Goal: Information Seeking & Learning: Find specific fact

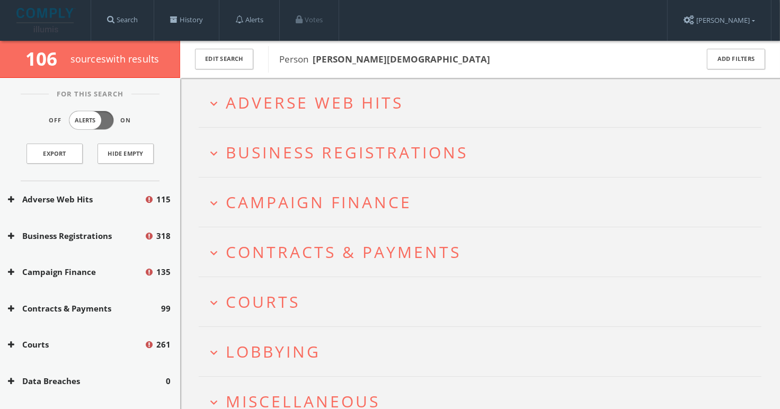
click at [422, 110] on button "expand_more Adverse Web Hits" at bounding box center [484, 102] width 555 height 17
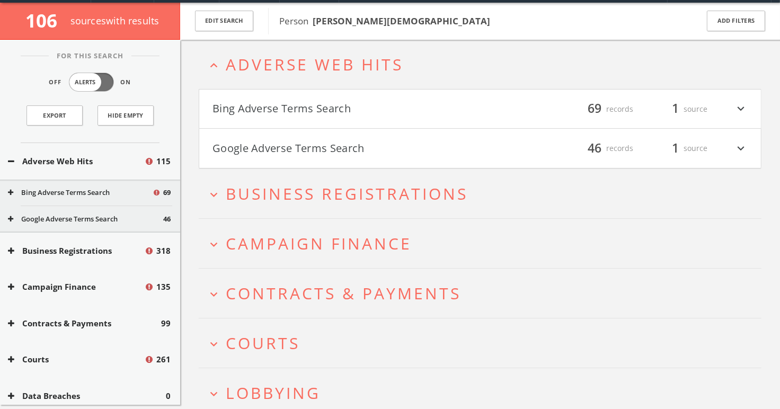
scroll to position [40, 0]
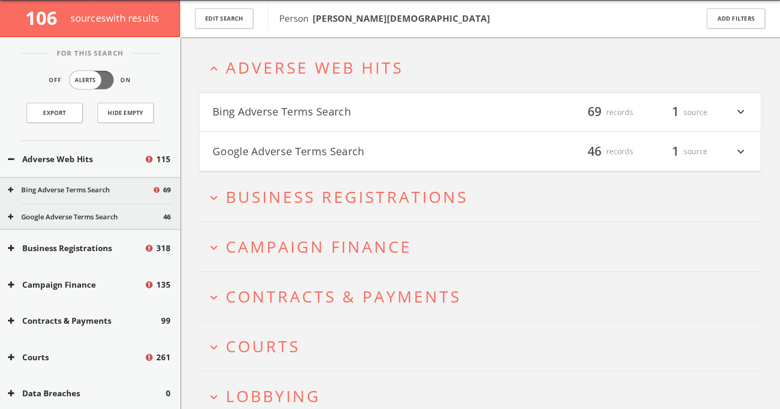
click at [422, 110] on button "Bing Adverse Terms Search" at bounding box center [345, 112] width 267 height 18
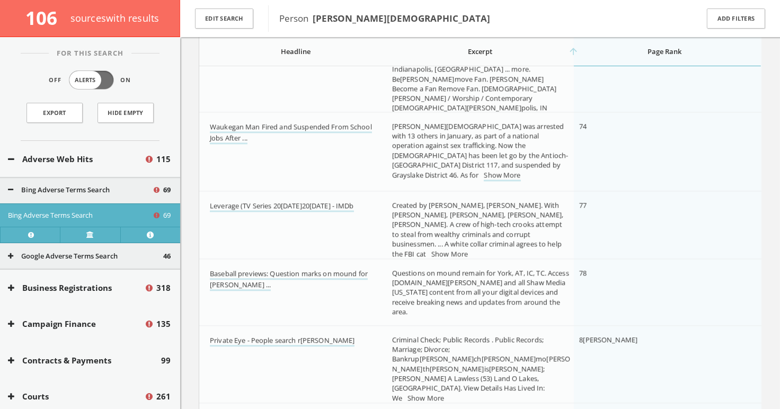
scroll to position [2356, 0]
click at [267, 122] on link "Waukegan Man Fired and Suspended From School Jobs After ..." at bounding box center [291, 131] width 162 height 22
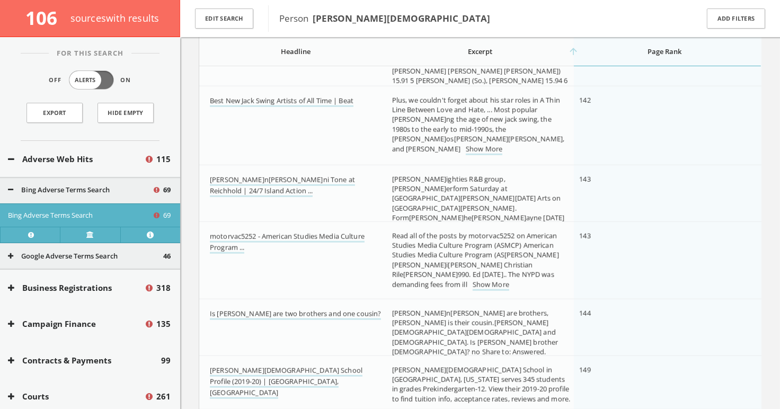
scroll to position [4408, 0]
click at [502, 143] on link "Show More" at bounding box center [484, 148] width 37 height 11
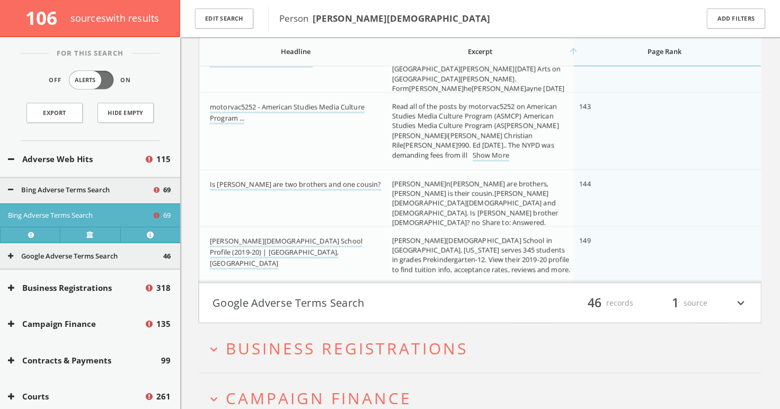
scroll to position [4582, 0]
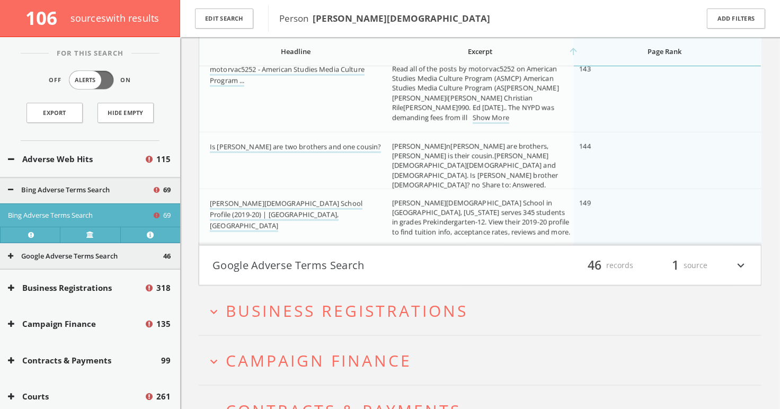
click at [109, 182] on div "Bing Adverse Terms Search 69" at bounding box center [90, 190] width 180 height 26
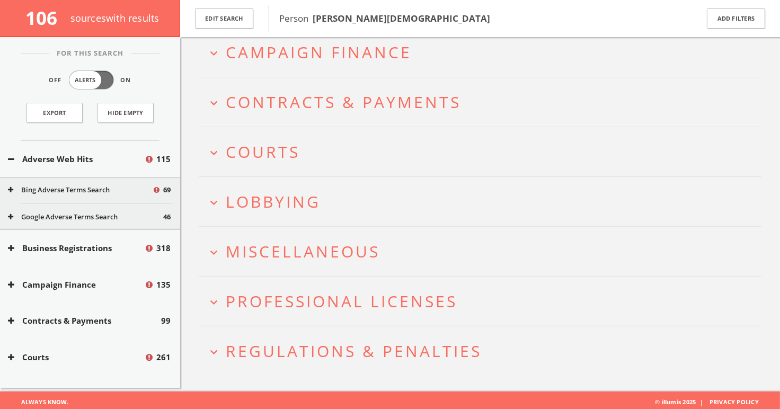
click at [72, 209] on div "Google Adverse Terms Search 46" at bounding box center [90, 217] width 180 height 26
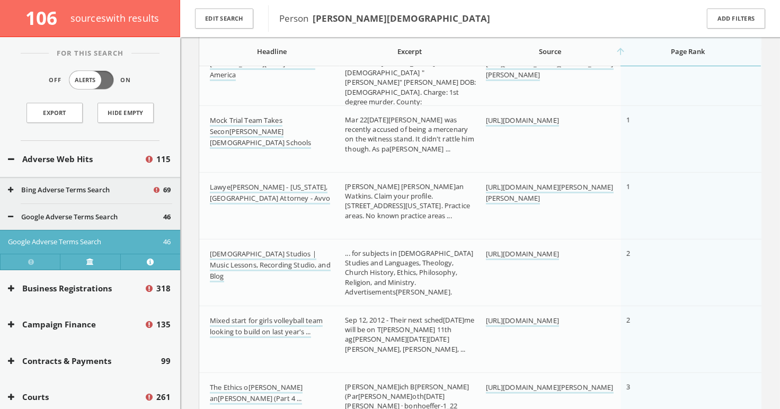
scroll to position [290, 0]
click at [546, 89] on td "1" at bounding box center [691, 95] width 140 height 95
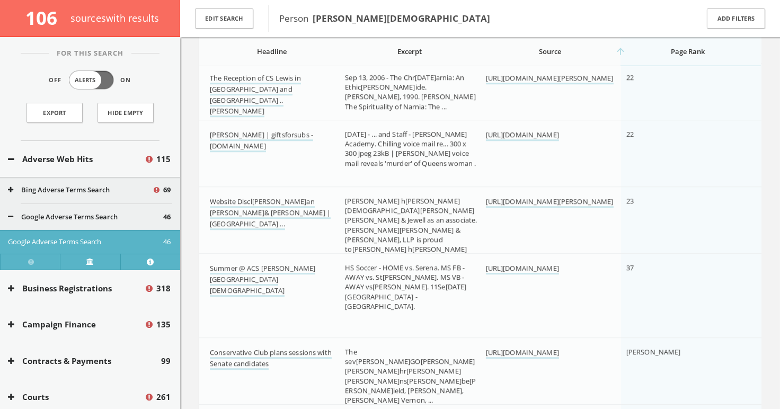
scroll to position [2574, 0]
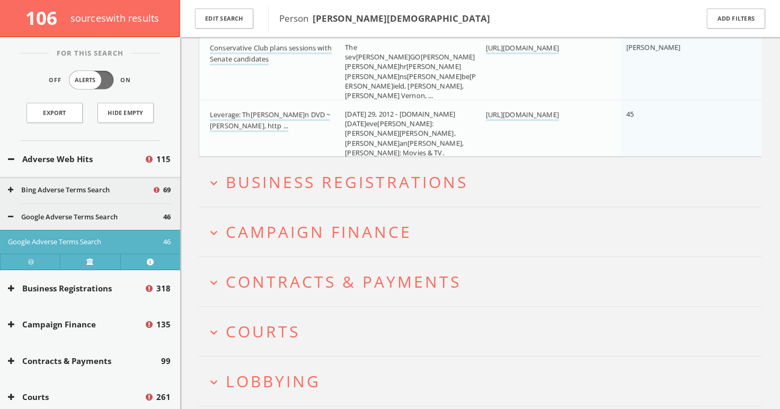
click at [251, 227] on span "Campaign Finance" at bounding box center [319, 232] width 186 height 22
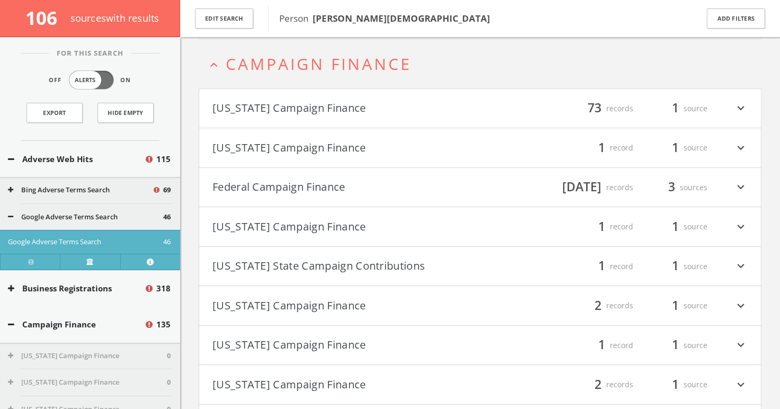
click at [255, 179] on button "Federal Campaign Finance" at bounding box center [345, 188] width 267 height 18
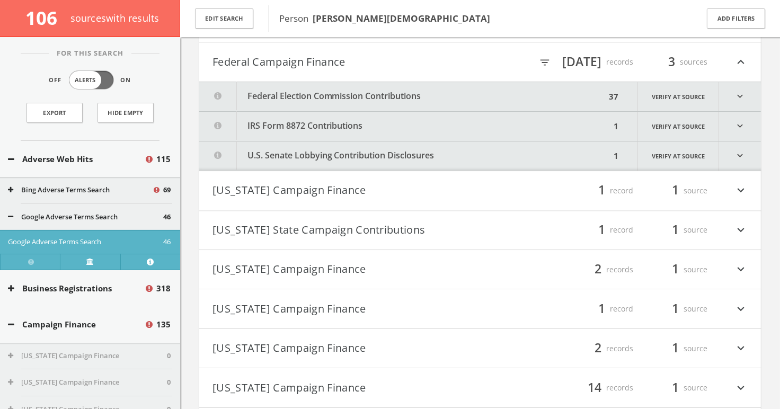
scroll to position [3179, 0]
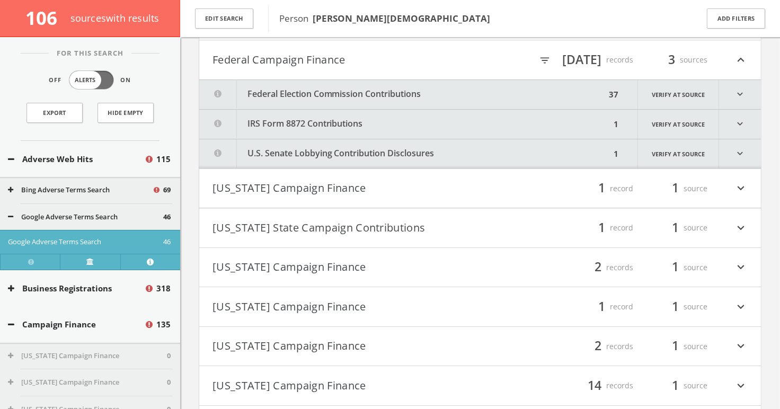
click at [546, 61] on icon "filter_list" at bounding box center [545, 61] width 12 height 12
type input "duke"
click at [546, 51] on div "0 records" at bounding box center [601, 60] width 64 height 18
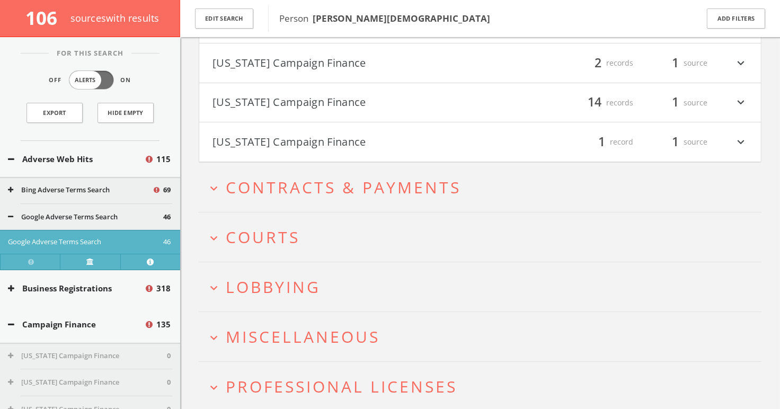
click at [284, 228] on span "Courts" at bounding box center [263, 237] width 74 height 22
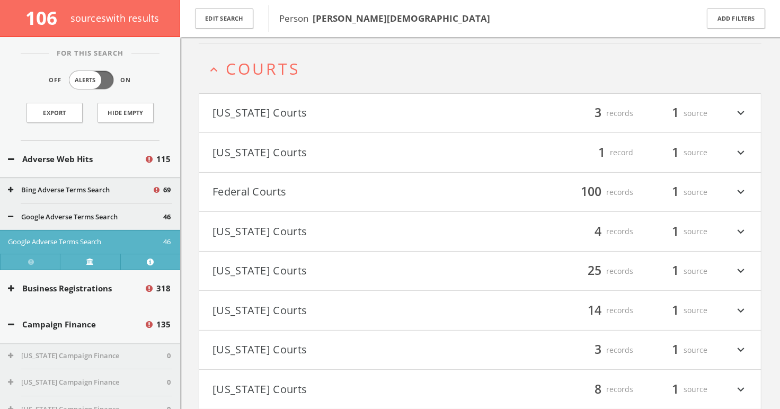
scroll to position [3542, 0]
click at [269, 186] on button "Federal Courts" at bounding box center [345, 191] width 267 height 18
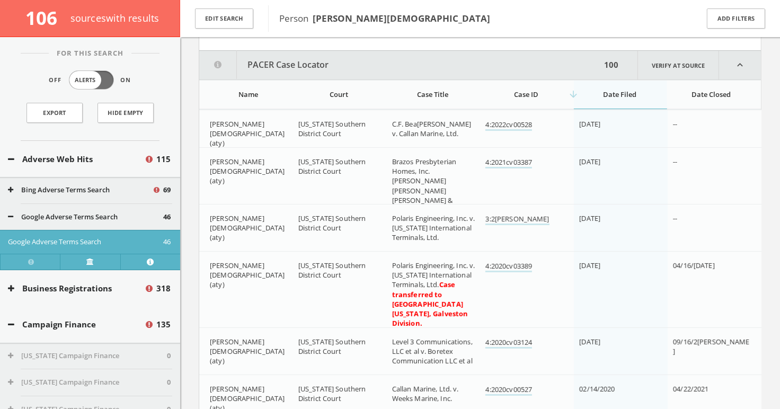
scroll to position [3709, 0]
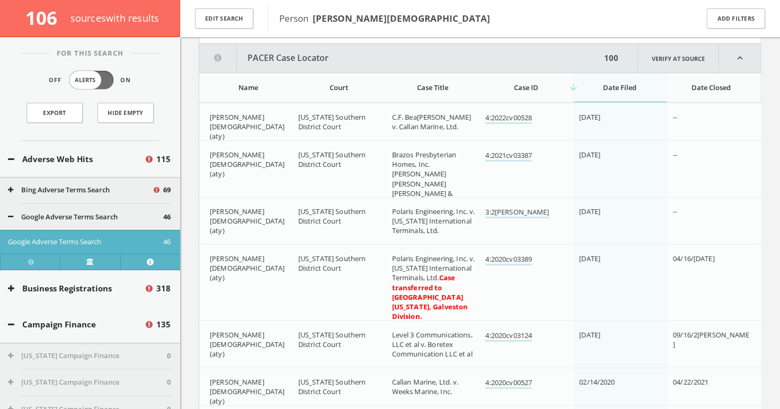
click at [326, 92] on th "Court" at bounding box center [340, 87] width 94 height 29
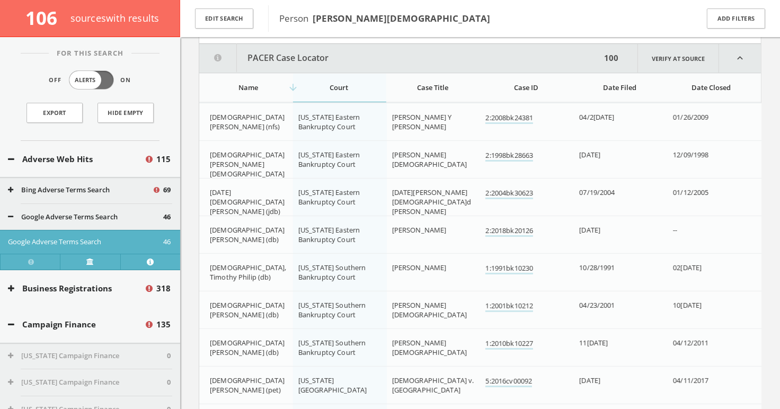
click at [325, 83] on div "arrow_downward Court" at bounding box center [339, 88] width 82 height 10
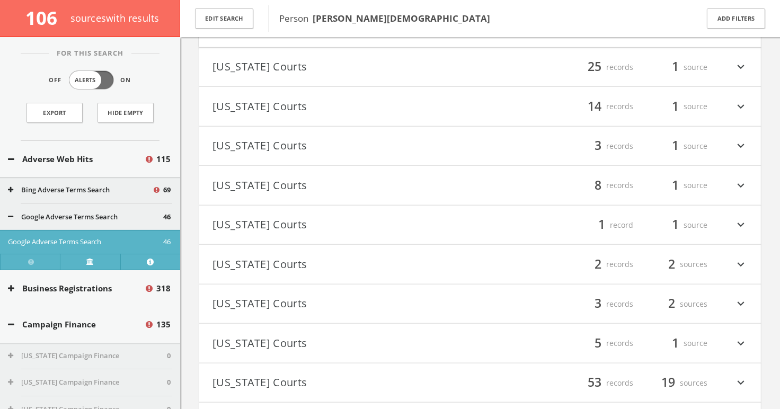
scroll to position [7930, 0]
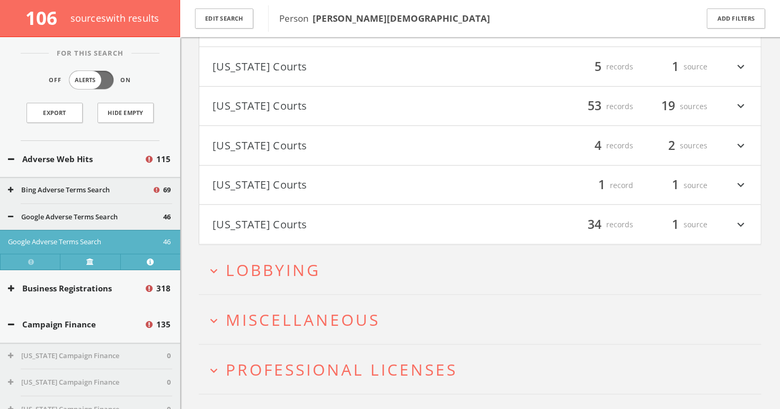
click at [295, 272] on h2 "expand_more Lobbying" at bounding box center [480, 269] width 563 height 49
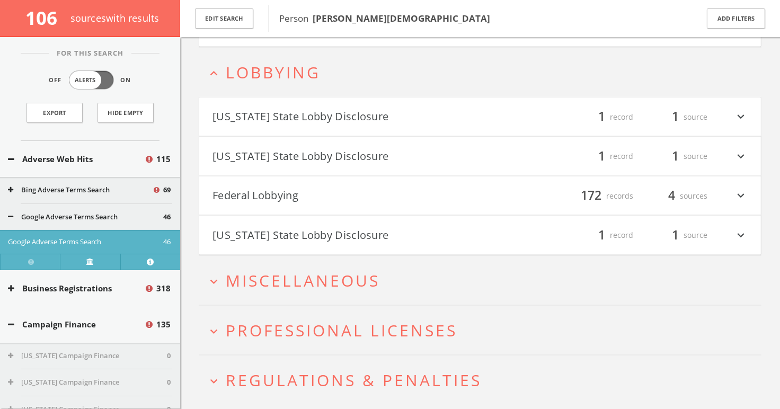
click at [284, 187] on button "Federal Lobbying" at bounding box center [345, 196] width 267 height 18
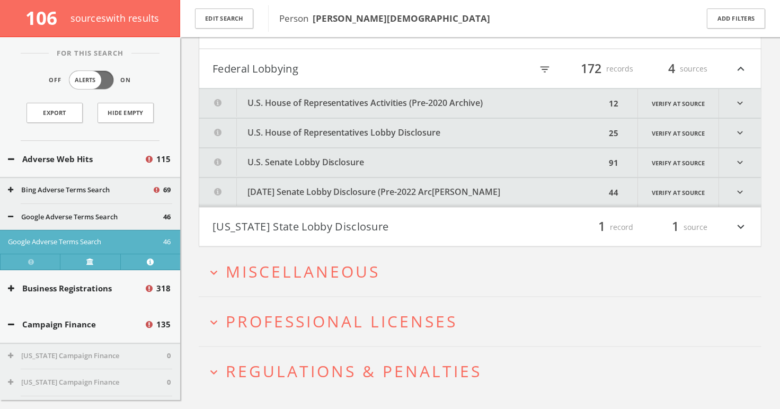
scroll to position [8512, 0]
click at [546, 68] on h4 "Federal Lobbying filter_list 172 records 4 sources expand_less" at bounding box center [479, 67] width 561 height 39
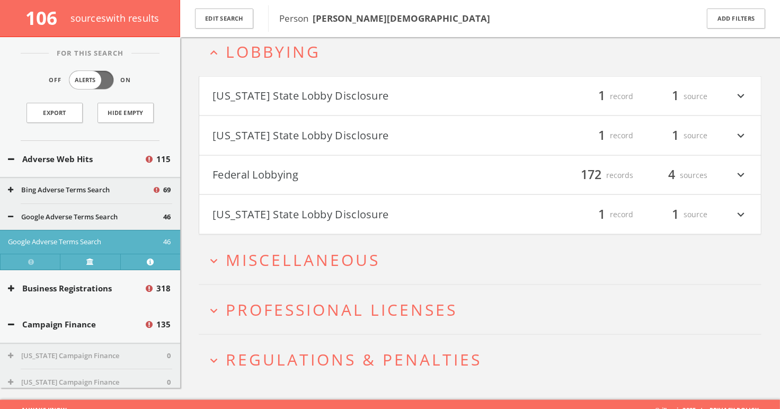
click at [483, 166] on div "filter_list 172 records 4 sources expand_more" at bounding box center [613, 175] width 267 height 18
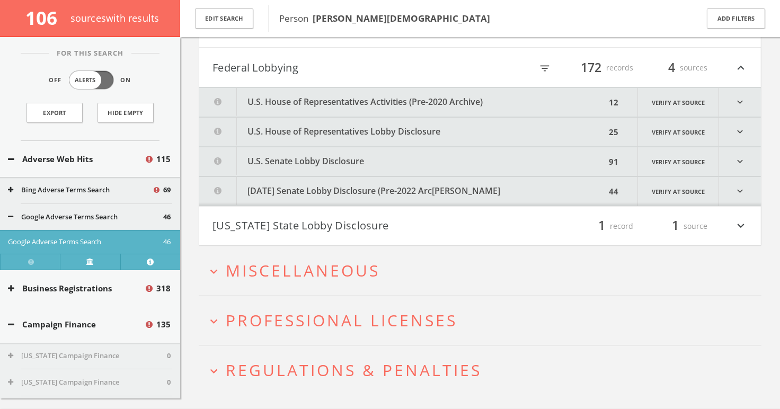
scroll to position [8512, 0]
click at [428, 179] on button "U.S. Senate Lobby Disclosure (Pre-2022 Archive)" at bounding box center [402, 191] width 406 height 29
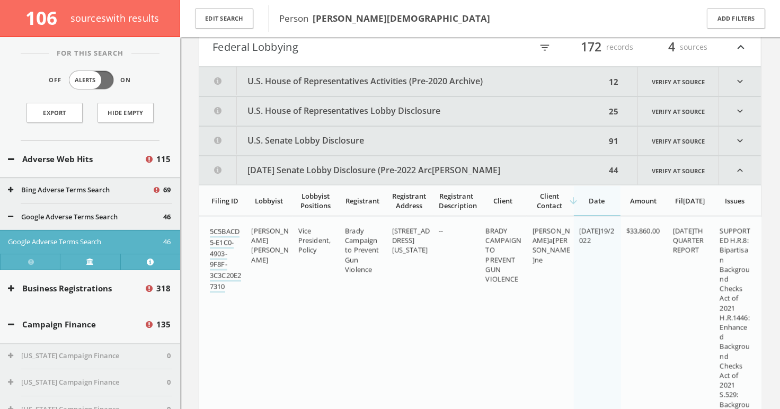
scroll to position [8478, 0]
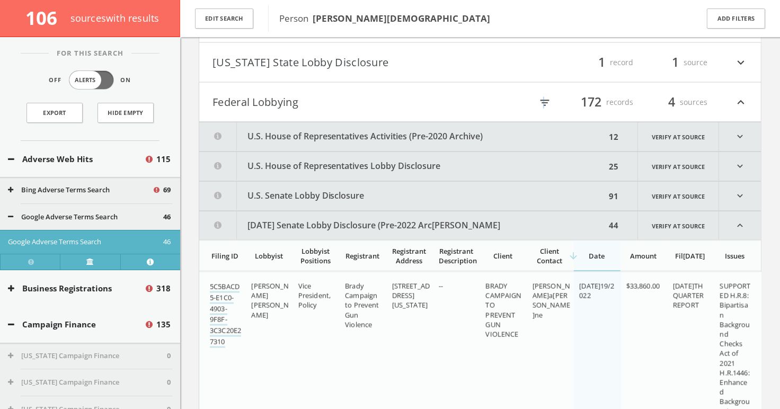
click at [543, 97] on icon "filter_list" at bounding box center [545, 103] width 12 height 12
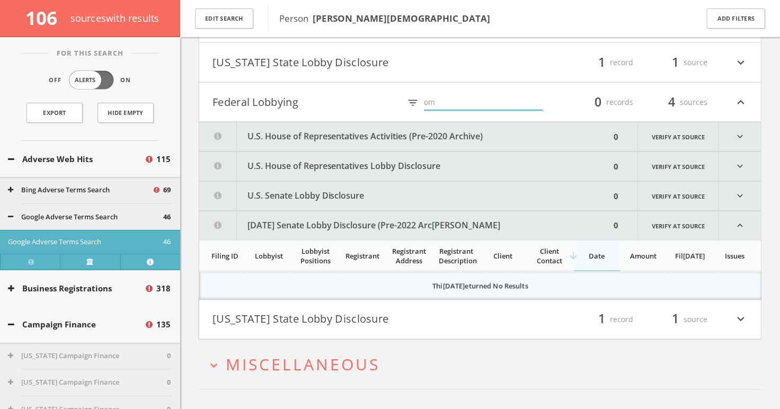
type input "o"
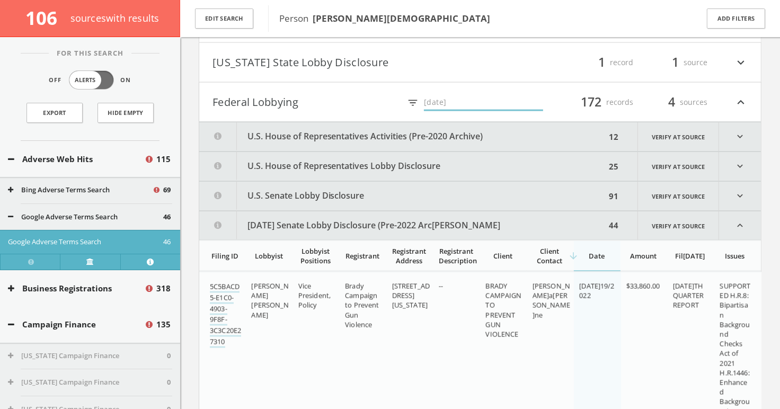
type input "N"
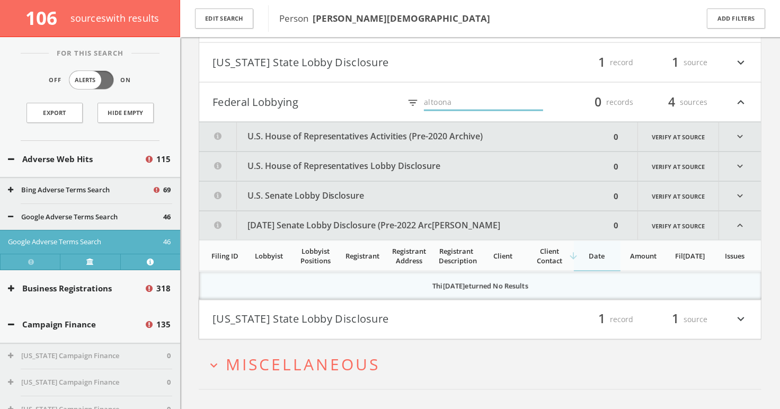
click at [258, 102] on h4 "Federal Lobbying filter_list altoona 0 records 4 sources expand_less" at bounding box center [479, 102] width 561 height 39
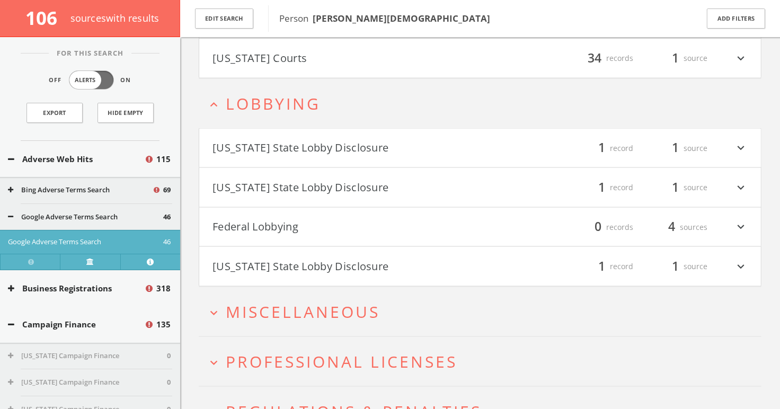
click at [240, 218] on button "Federal Lobbying" at bounding box center [345, 227] width 267 height 18
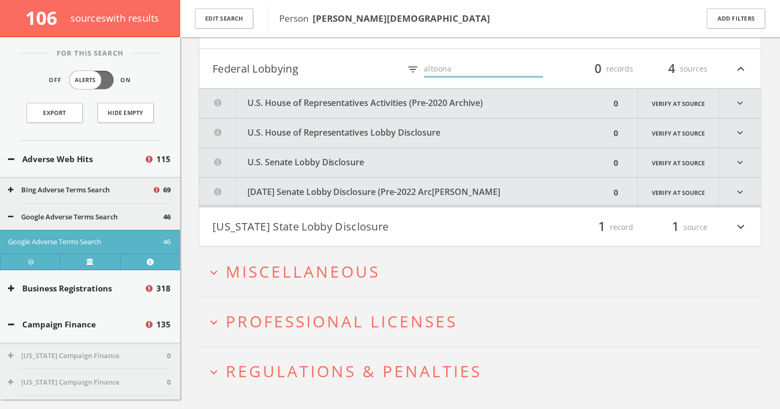
scroll to position [8512, 0]
click at [490, 60] on input "altoona" at bounding box center [483, 68] width 119 height 16
type input "a"
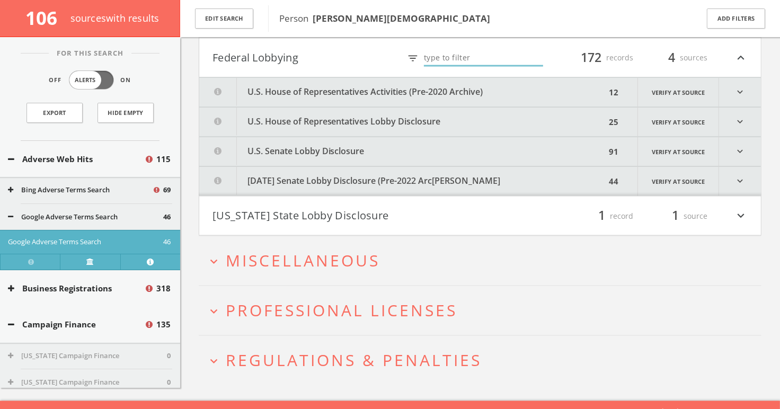
click at [327, 250] on span "Miscellaneous" at bounding box center [303, 261] width 154 height 22
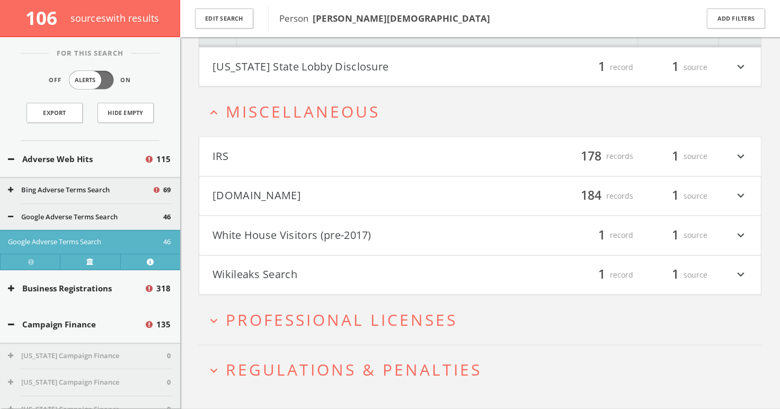
scroll to position [8680, 0]
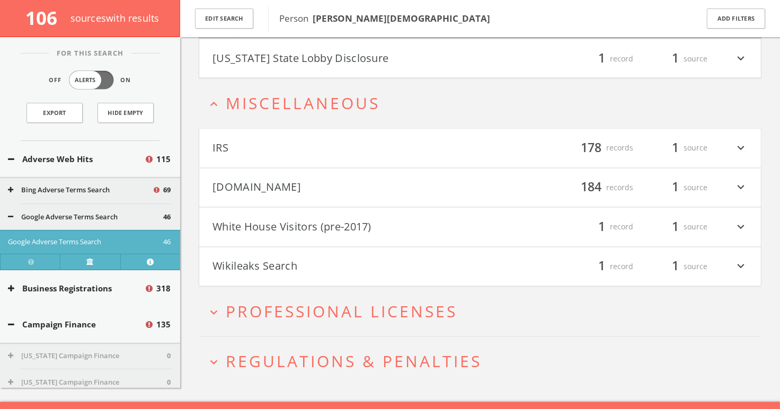
click at [316, 218] on button "White House Visitors (pre-2017)" at bounding box center [345, 227] width 267 height 18
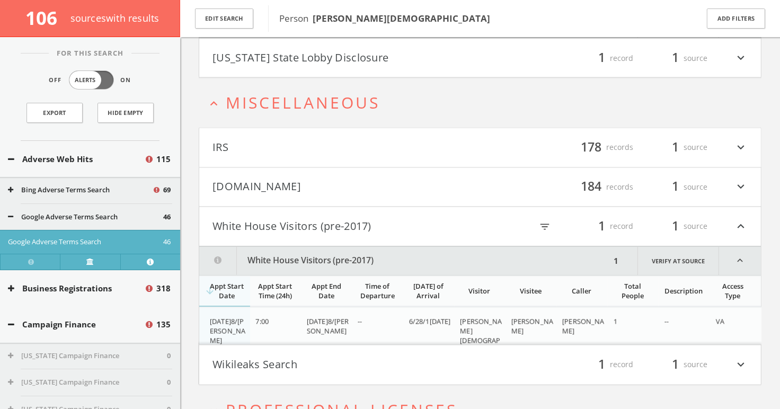
click at [300, 179] on button "Mugshots.com" at bounding box center [345, 188] width 267 height 18
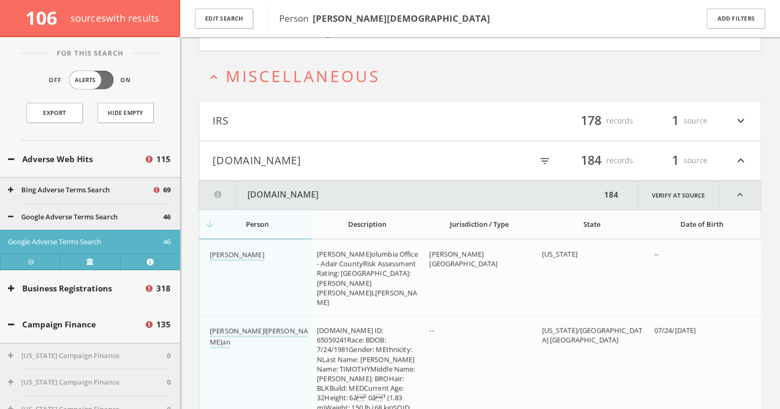
scroll to position [8706, 0]
click at [542, 156] on icon "filter_list" at bounding box center [545, 162] width 12 height 12
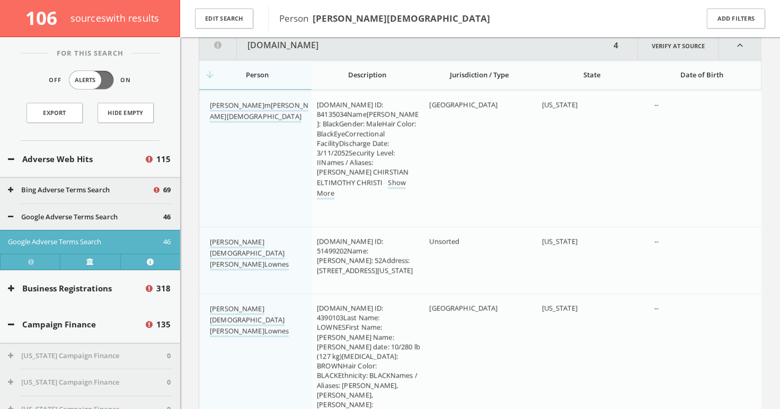
scroll to position [8857, 0]
click at [238, 100] on link "Timothy Lamont Christian" at bounding box center [259, 111] width 99 height 22
click at [246, 236] on link "Christian Timothy Lownes" at bounding box center [249, 252] width 79 height 33
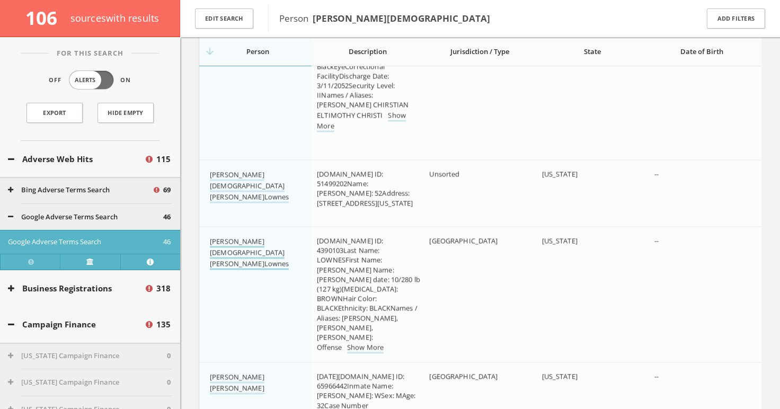
click at [239, 236] on link "Christian Timothy Lownes" at bounding box center [249, 252] width 79 height 33
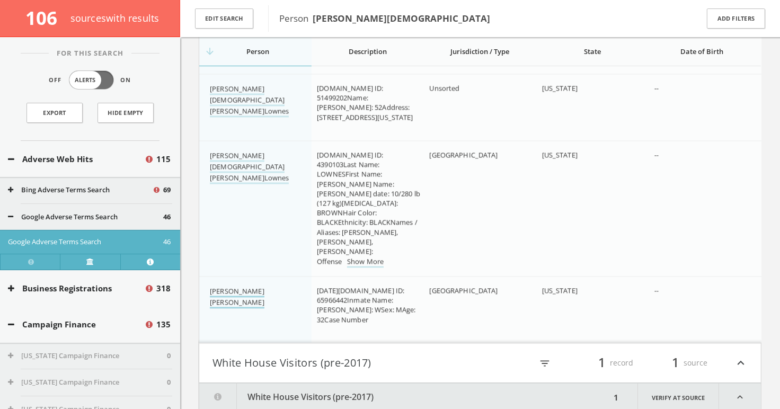
click at [236, 286] on link "Christian Timothy L Walters" at bounding box center [237, 297] width 55 height 22
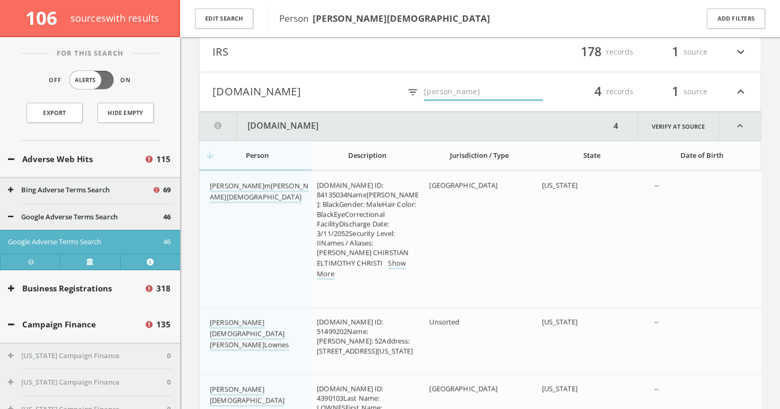
scroll to position [8739, 0]
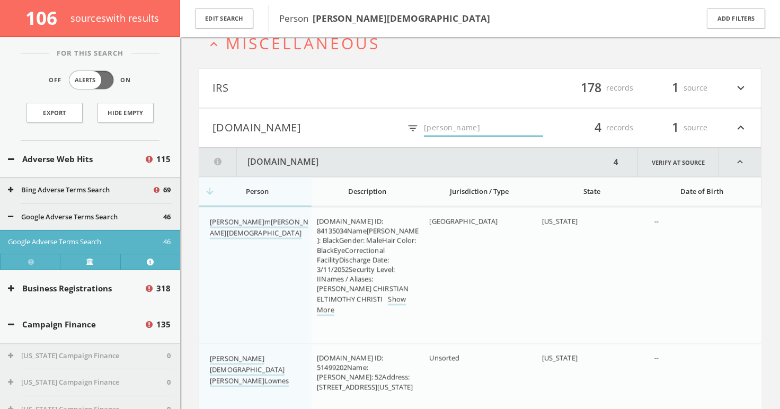
click at [493, 121] on input "timothy l" at bounding box center [483, 129] width 119 height 16
type input "t"
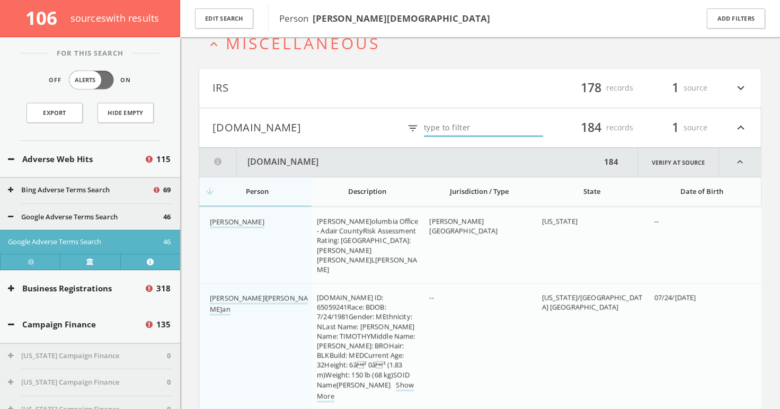
click at [546, 177] on th "State" at bounding box center [592, 191] width 112 height 29
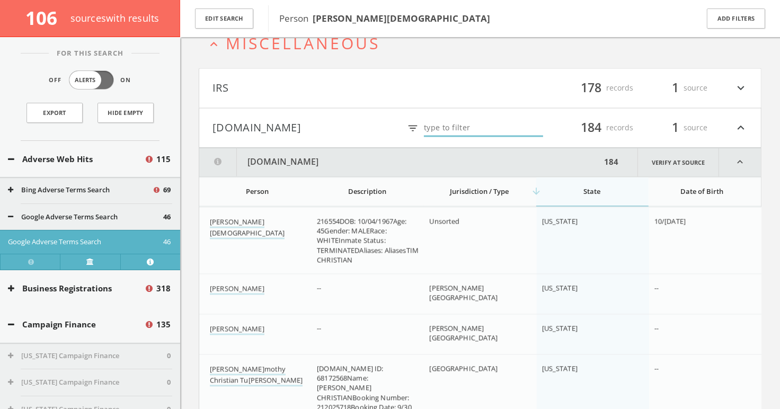
click at [546, 187] on div "arrow_downward State" at bounding box center [591, 192] width 101 height 10
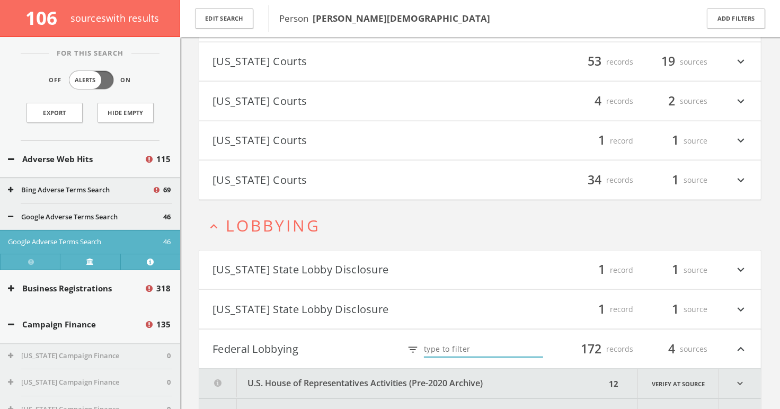
scroll to position [8265, 0]
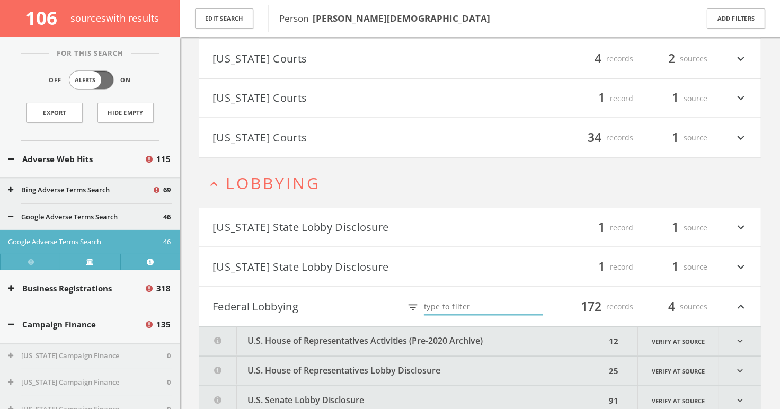
click at [381, 175] on button "expand_less Lobbying" at bounding box center [484, 182] width 555 height 17
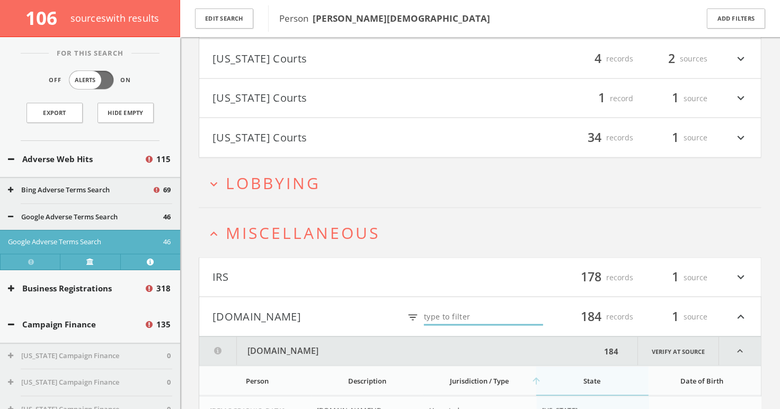
scroll to position [8406, 0]
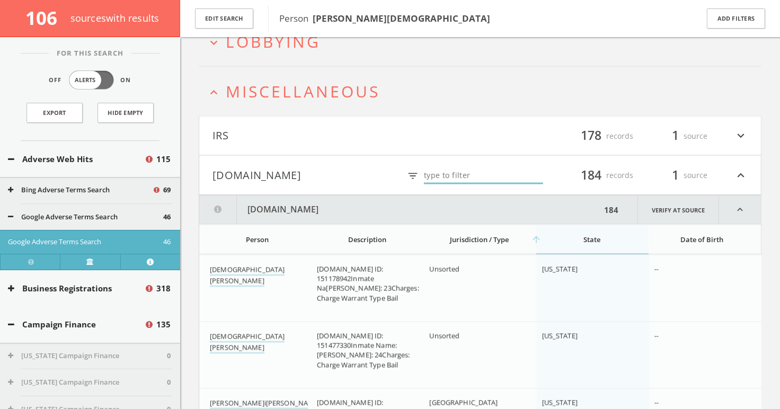
click at [470, 169] on input "text" at bounding box center [483, 176] width 119 height 16
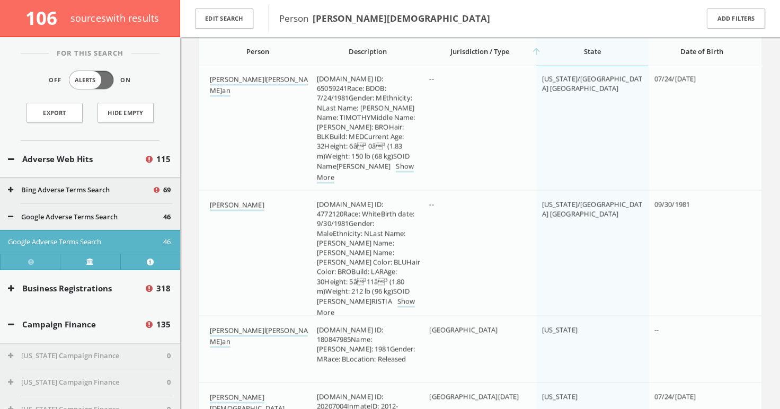
scroll to position [8822, 0]
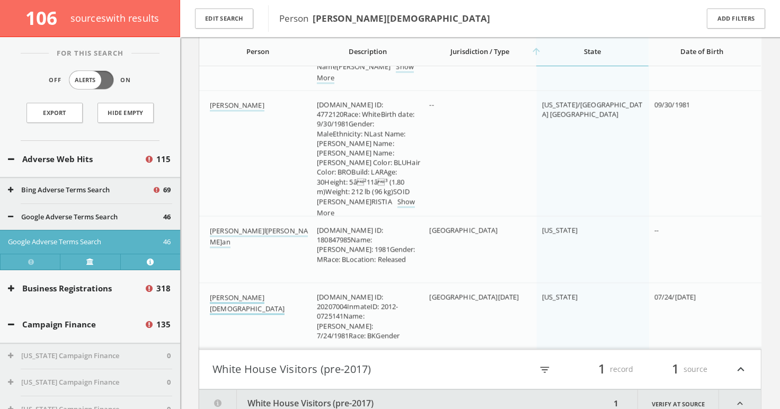
type input "1981"
click at [238, 292] on link "Timothy Christian" at bounding box center [247, 303] width 75 height 22
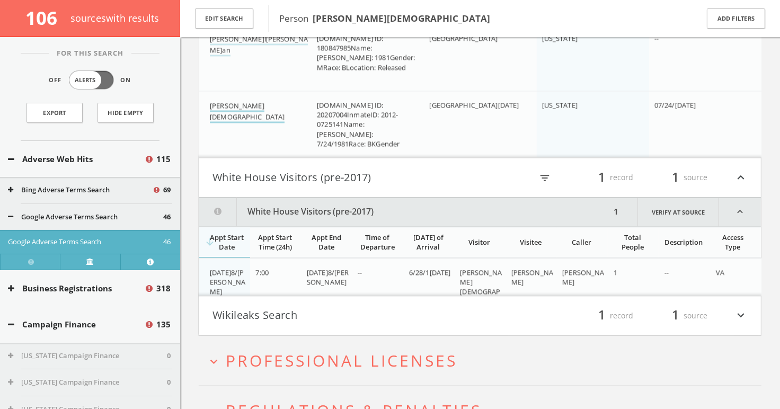
scroll to position [9063, 0]
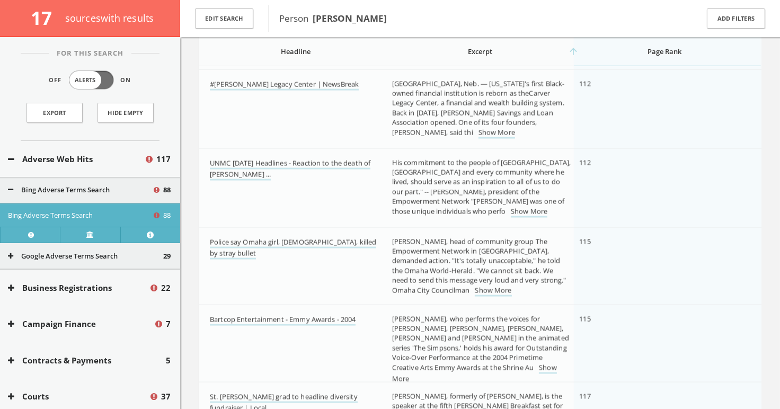
scroll to position [4924, 0]
click at [274, 80] on link "#[PERSON_NAME] Legacy Center | NewsBreak" at bounding box center [284, 82] width 149 height 11
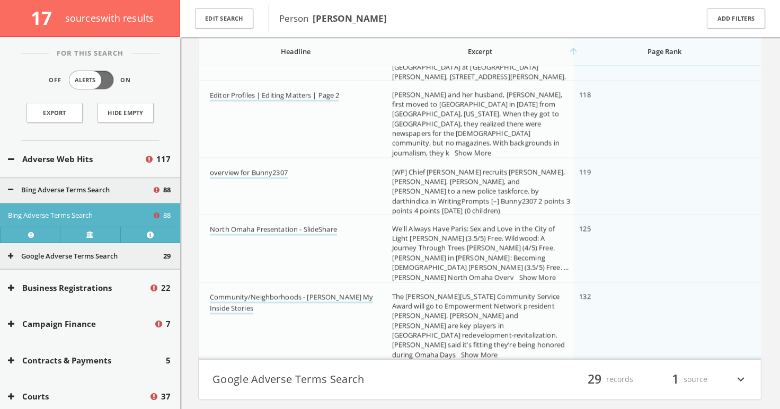
scroll to position [5239, 0]
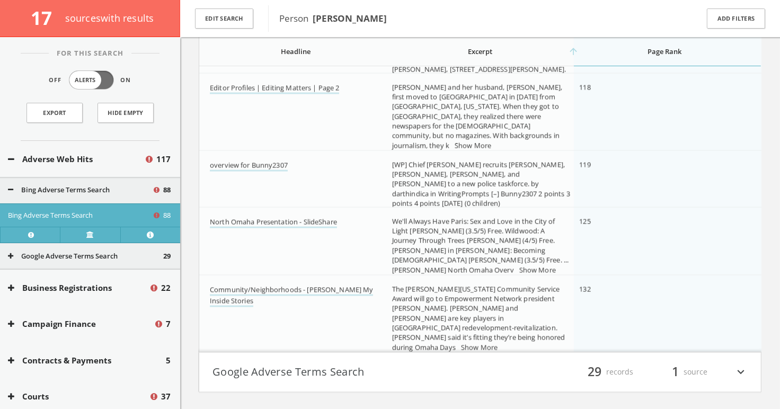
click at [106, 162] on button "Adverse Web Hits" at bounding box center [76, 159] width 136 height 12
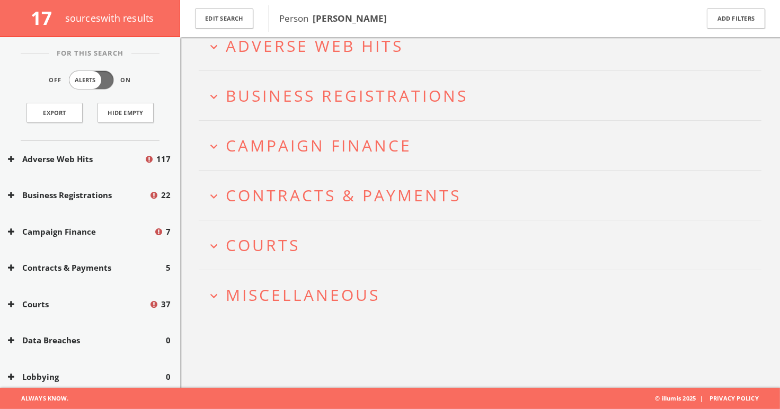
scroll to position [61, 0]
click at [114, 168] on div "Adverse Web Hits 117" at bounding box center [90, 159] width 180 height 37
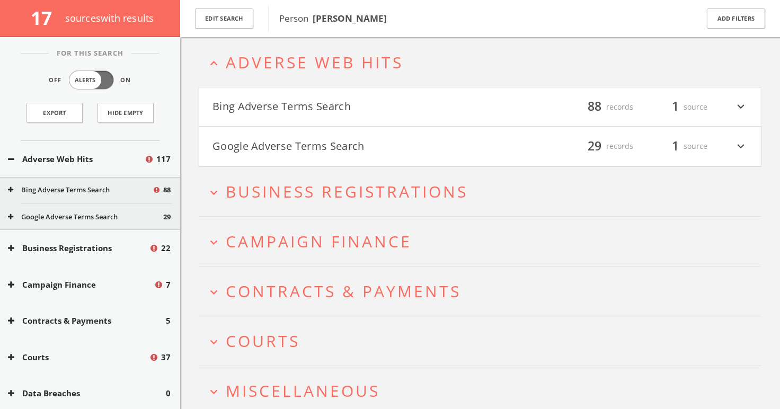
click at [136, 219] on button "Google Adverse Terms Search" at bounding box center [85, 217] width 155 height 11
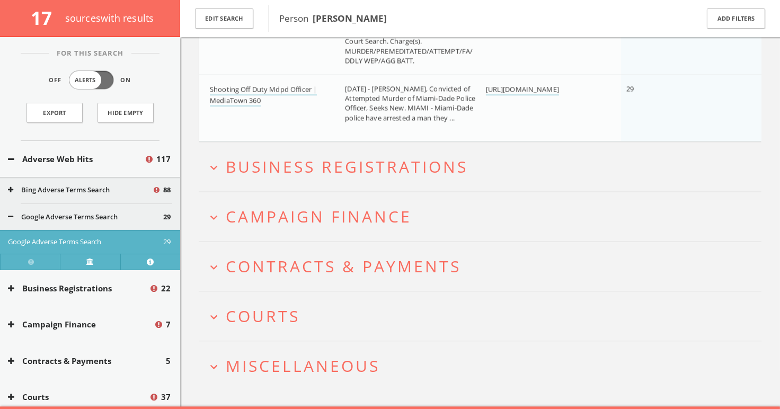
scroll to position [1918, 0]
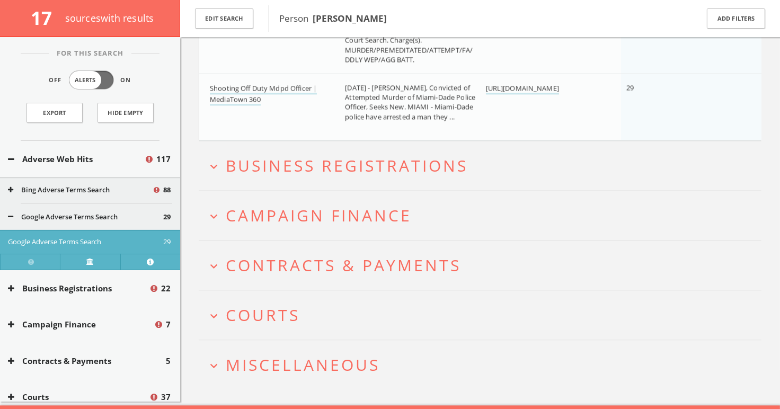
click at [257, 221] on span "Campaign Finance" at bounding box center [319, 215] width 186 height 22
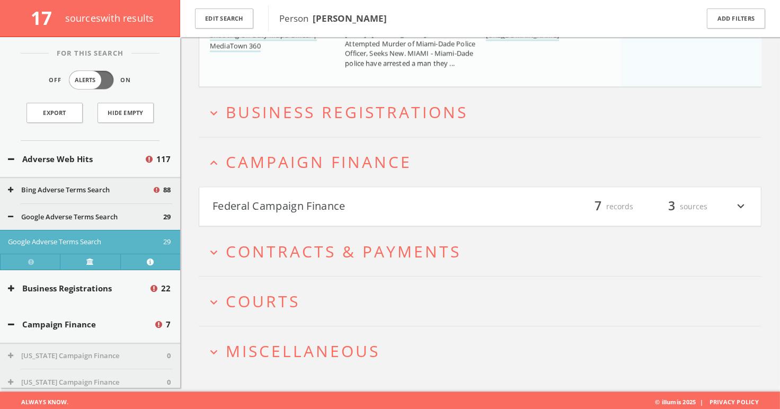
click at [251, 203] on button "Federal Campaign Finance" at bounding box center [345, 207] width 267 height 18
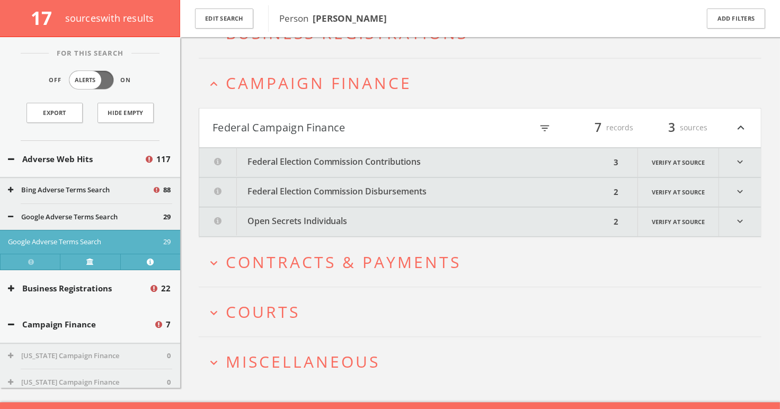
scroll to position [2060, 0]
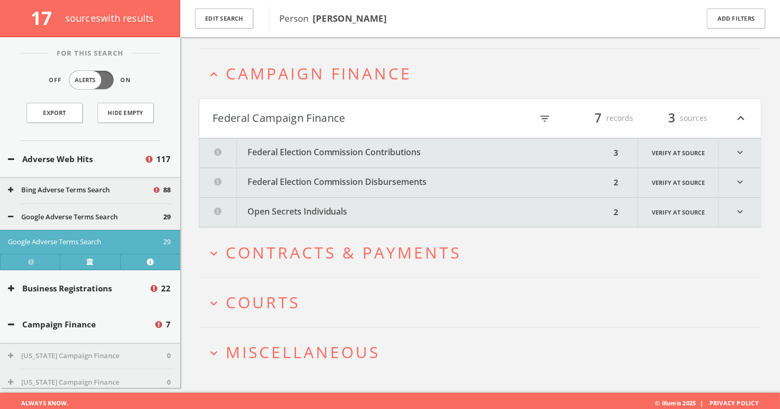
click at [351, 149] on button "Federal Election Commission Contributions" at bounding box center [404, 152] width 411 height 29
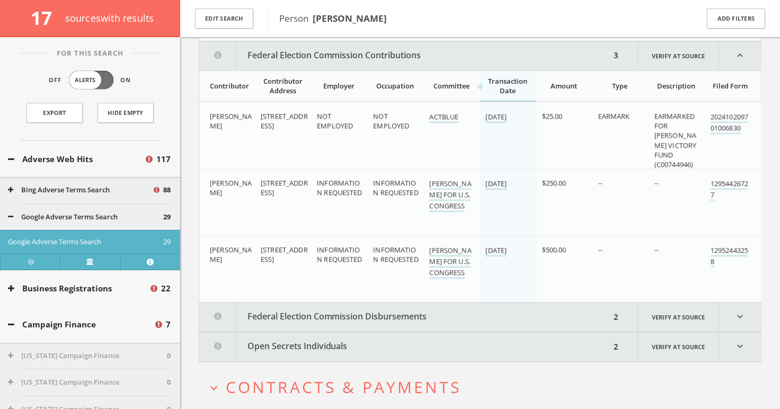
scroll to position [2158, 0]
click at [388, 307] on button "Federal Election Commission Disbursements" at bounding box center [404, 315] width 411 height 29
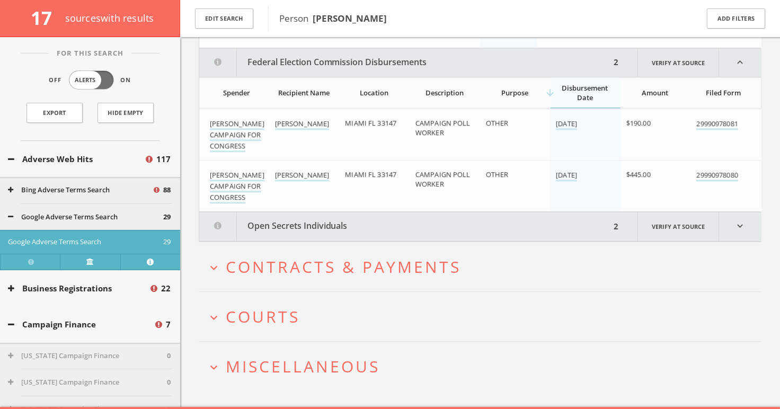
scroll to position [2418, 0]
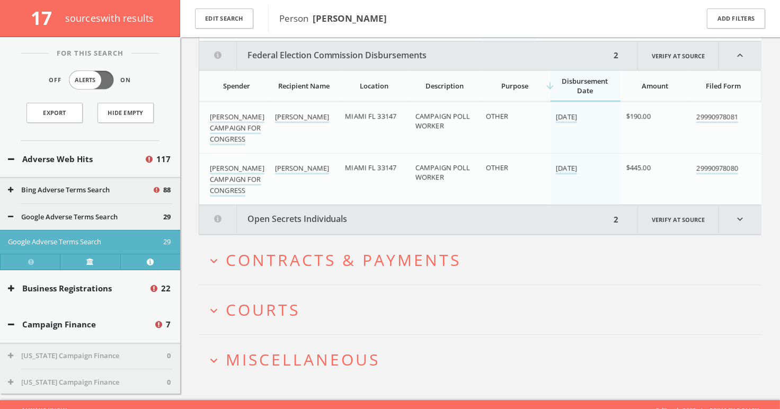
click at [358, 221] on button "Open Secrets Individuals" at bounding box center [404, 219] width 411 height 29
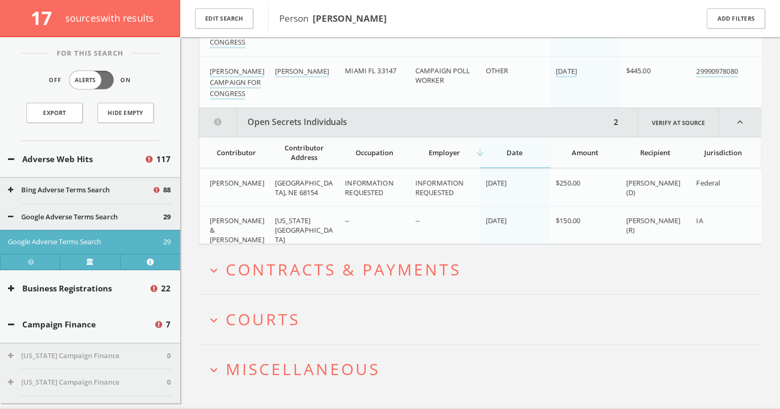
scroll to position [2530, 0]
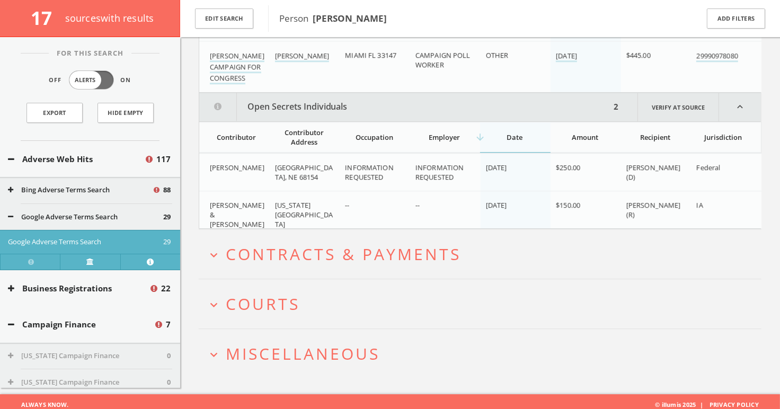
click at [337, 295] on button "expand_more Courts" at bounding box center [484, 303] width 555 height 17
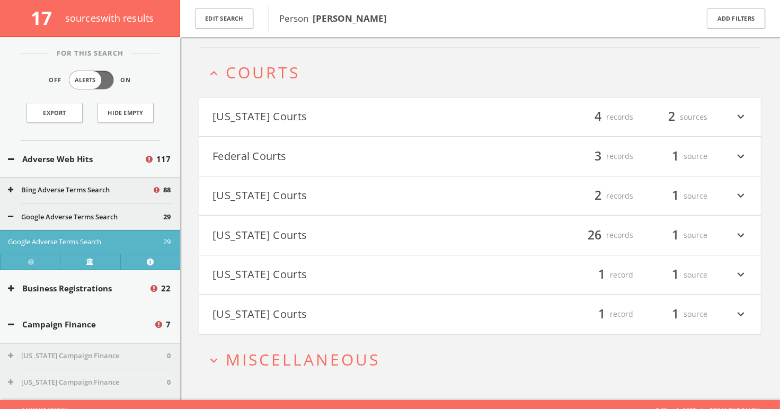
scroll to position [2766, 0]
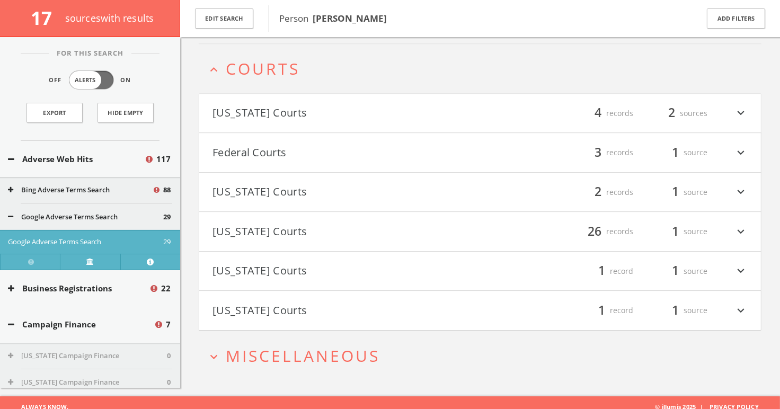
click at [284, 104] on button "Arkansas Courts" at bounding box center [345, 113] width 267 height 18
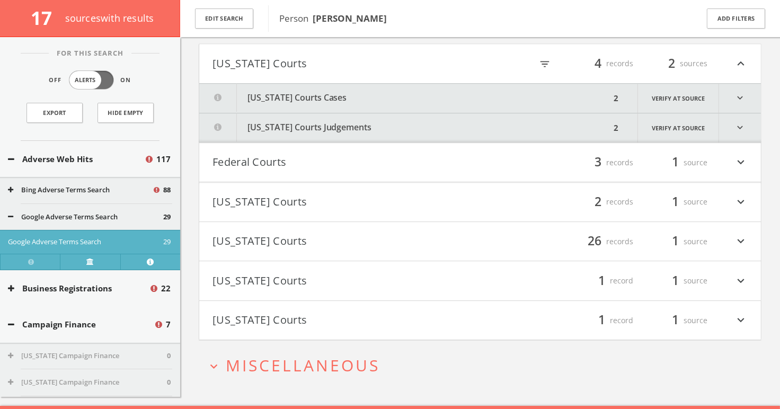
click at [274, 91] on button "Arkansas Courts Cases" at bounding box center [404, 98] width 411 height 29
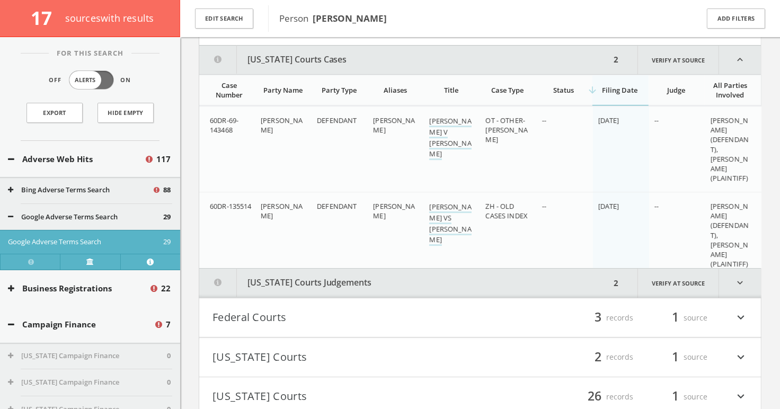
scroll to position [2855, 0]
click at [377, 267] on button "Arkansas Courts Judgements" at bounding box center [404, 281] width 411 height 29
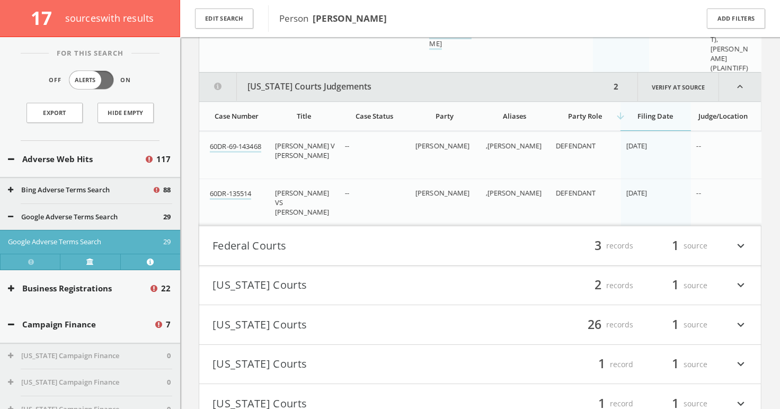
scroll to position [3077, 0]
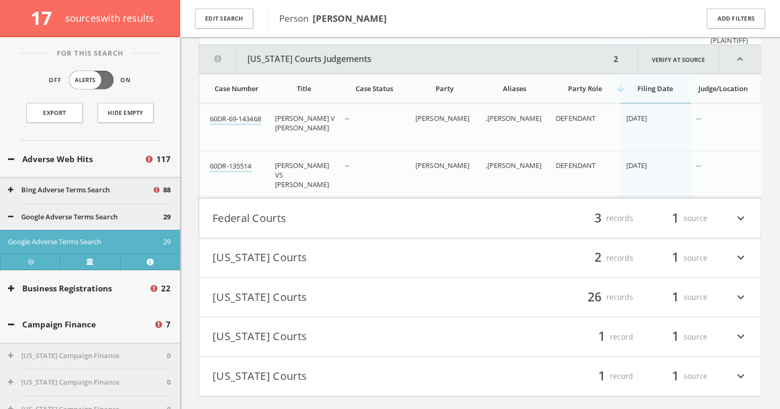
click at [380, 209] on button "Federal Courts" at bounding box center [345, 218] width 267 height 18
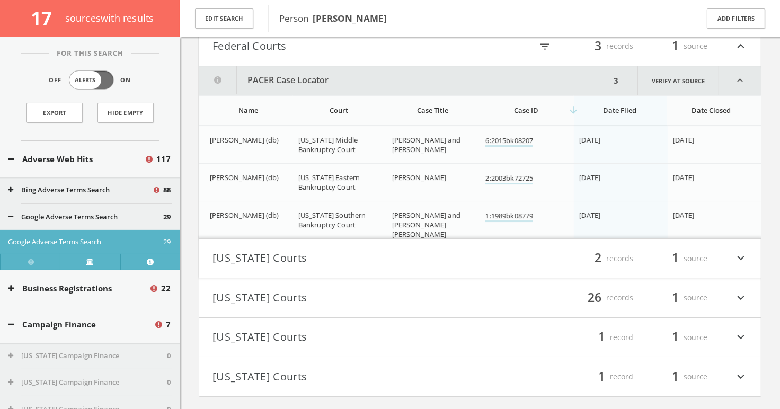
scroll to position [3270, 0]
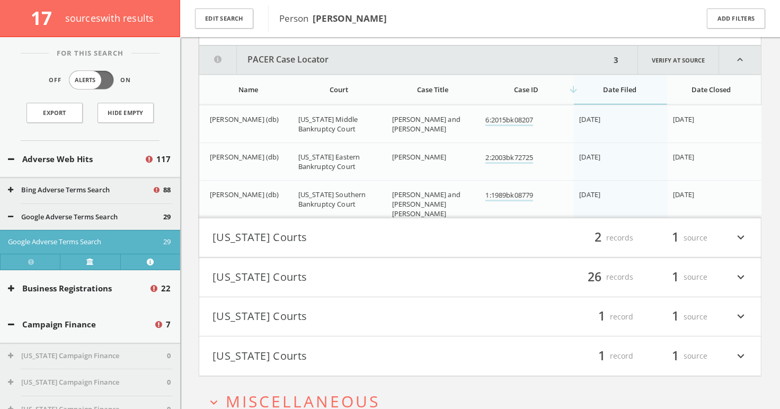
click at [384, 218] on h4 "Georgia Courts filter_list 2 records 1 source expand_more" at bounding box center [479, 237] width 561 height 39
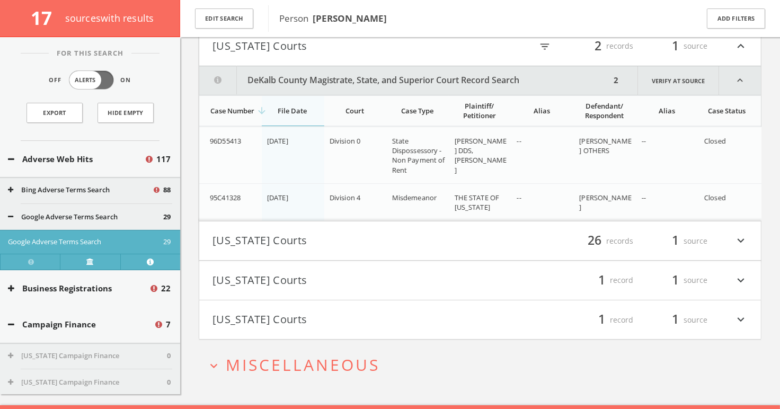
scroll to position [3468, 0]
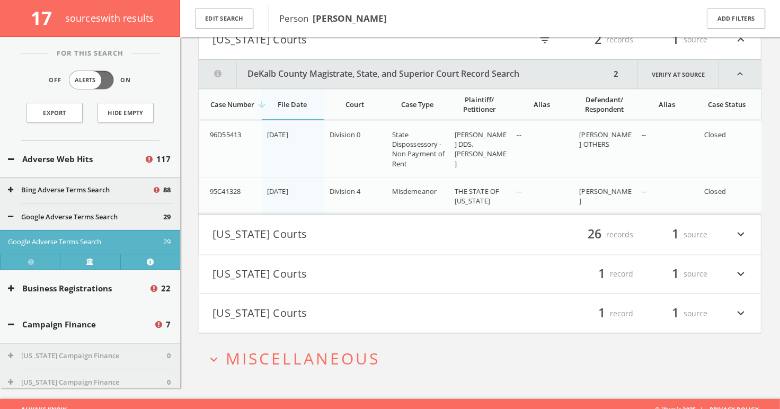
click at [388, 226] on button "Iowa Courts" at bounding box center [345, 235] width 267 height 18
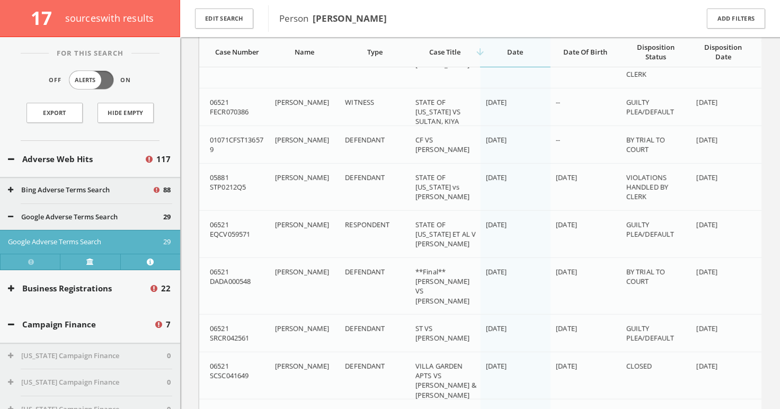
scroll to position [3973, 0]
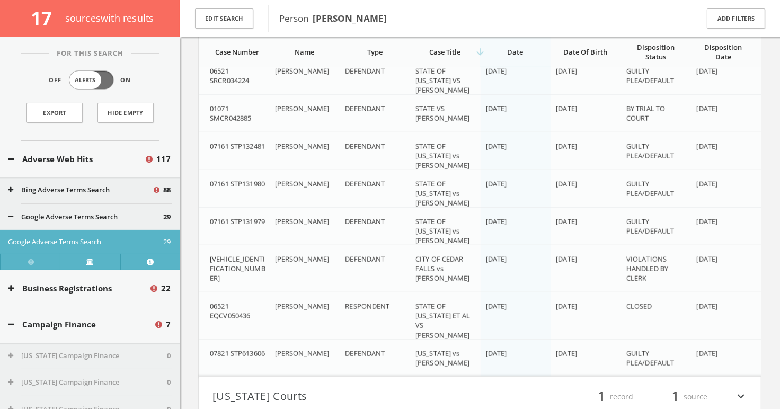
click at [314, 388] on button "Nevada Courts" at bounding box center [345, 397] width 267 height 18
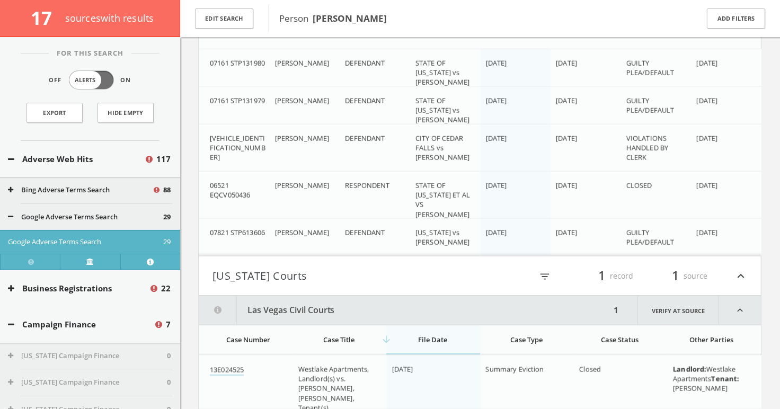
scroll to position [4794, 0]
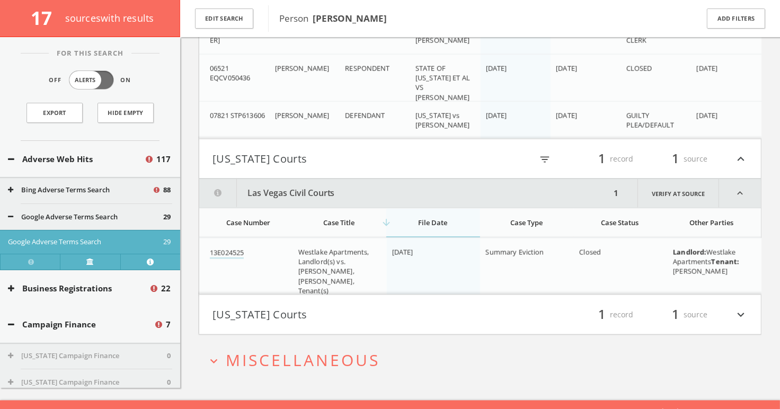
click at [340, 306] on button "New York Courts" at bounding box center [345, 315] width 267 height 18
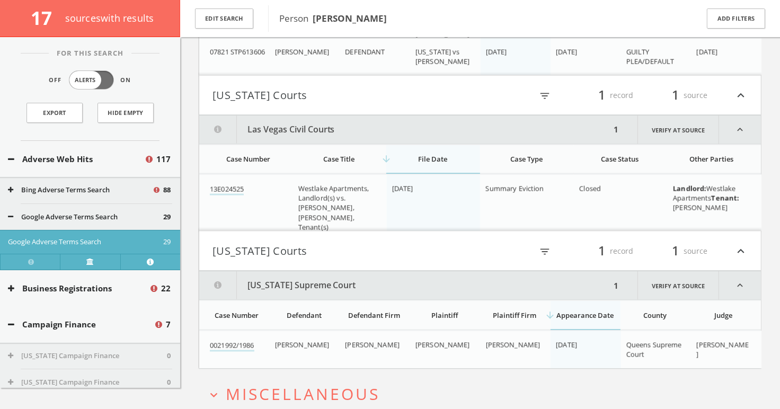
scroll to position [4891, 0]
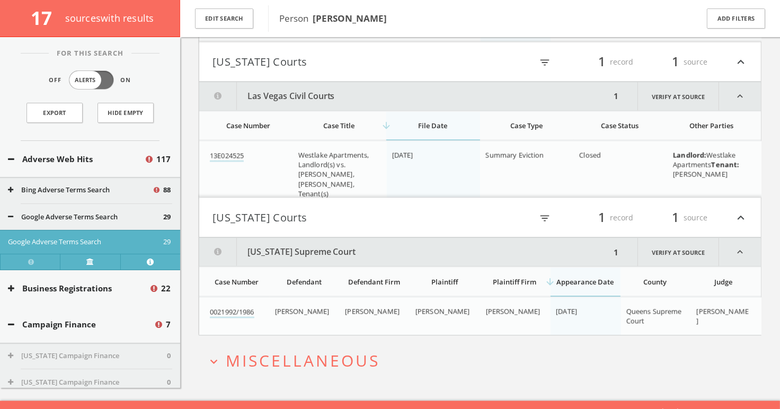
click at [340, 350] on span "Miscellaneous" at bounding box center [303, 361] width 154 height 22
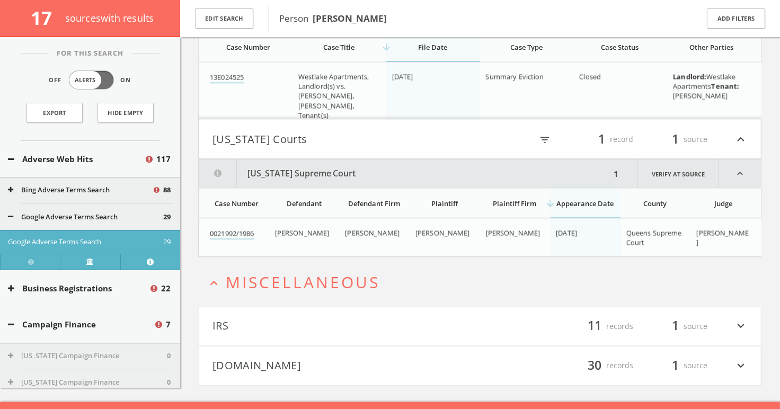
click at [340, 357] on button "Mugshots.com" at bounding box center [345, 366] width 267 height 18
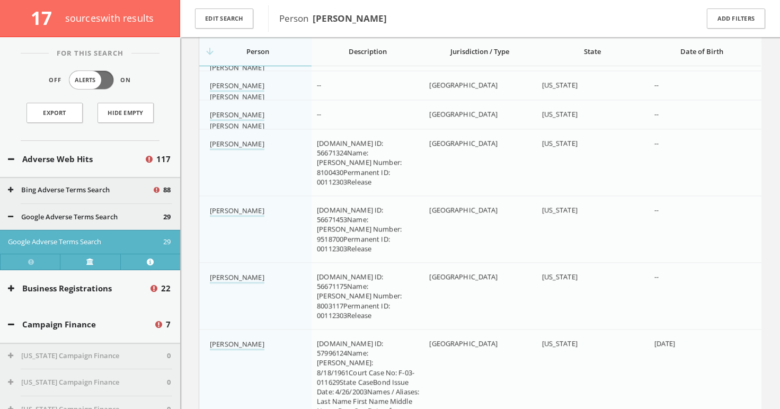
scroll to position [5713, 0]
click at [240, 137] on link "Willie James Barney" at bounding box center [237, 142] width 55 height 11
click at [213, 108] on link "Willie Lee Barney" at bounding box center [237, 119] width 55 height 22
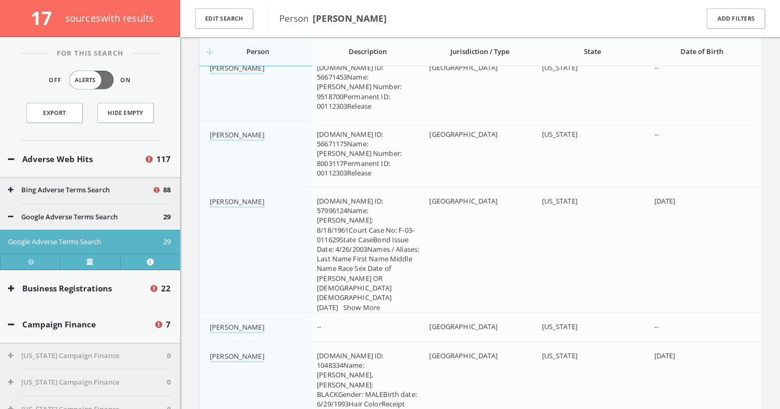
scroll to position [5867, 0]
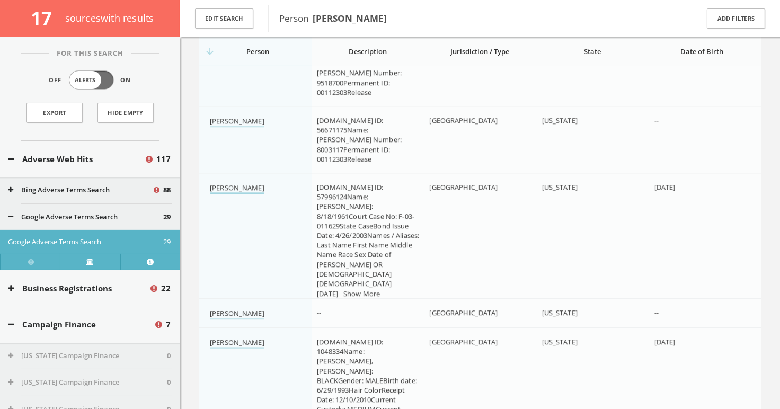
click at [248, 183] on link "Willie Barney Jr." at bounding box center [237, 188] width 55 height 11
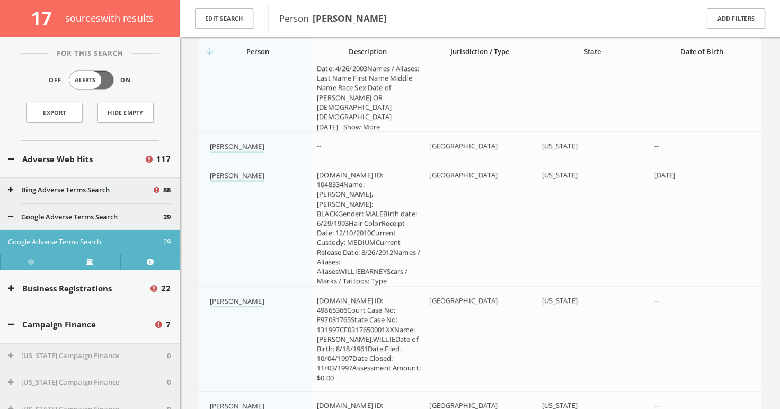
scroll to position [6034, 0]
click at [229, 171] on link "Willie Barney" at bounding box center [237, 176] width 55 height 11
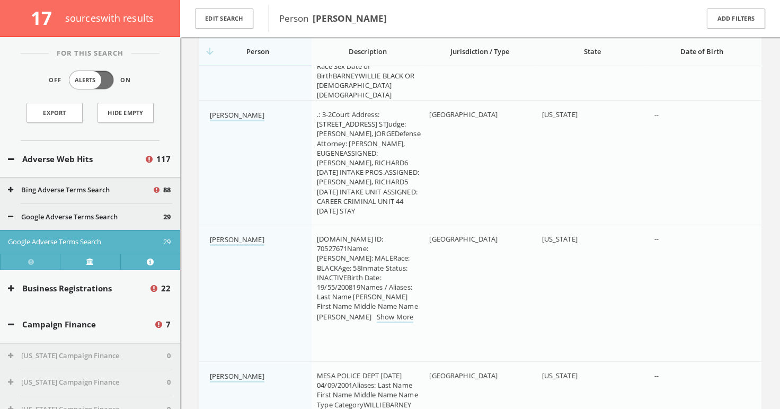
scroll to position [7222, 0]
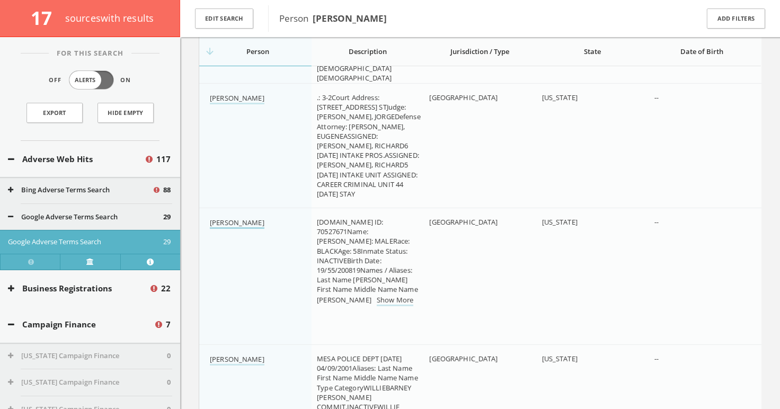
click at [249, 218] on link "Willie B Young" at bounding box center [237, 223] width 55 height 11
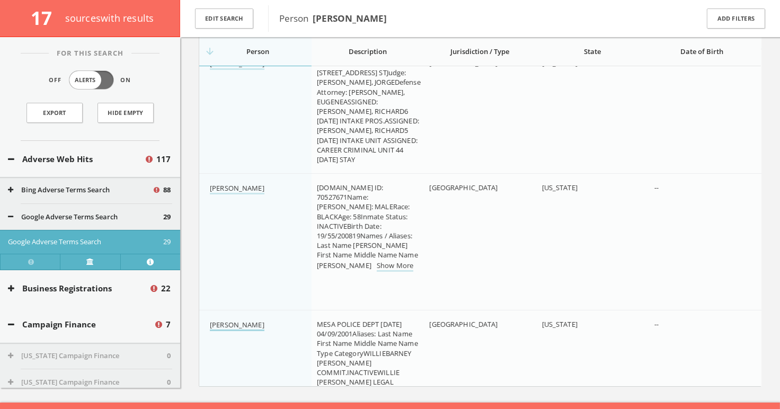
click at [243, 320] on link "Barney L Willie" at bounding box center [237, 325] width 55 height 11
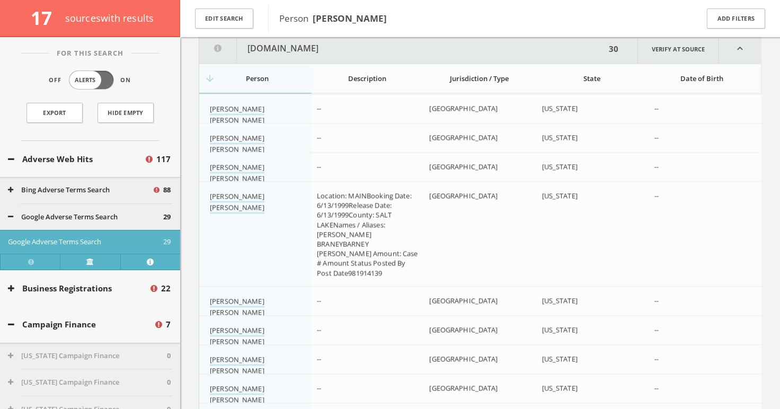
scroll to position [5239, 0]
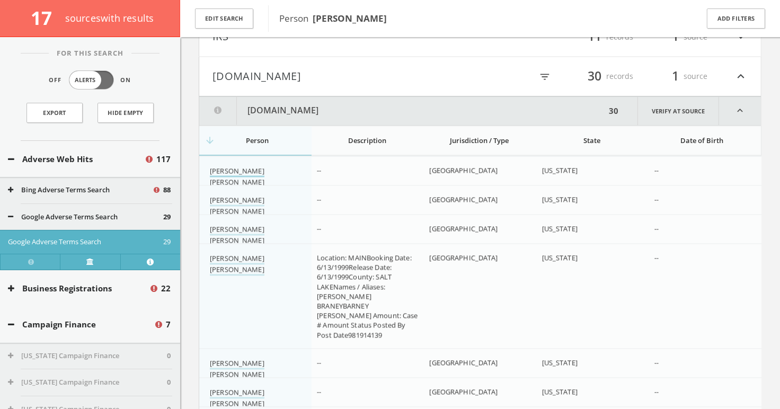
click at [211, 166] on link "Willie Lee Barney" at bounding box center [237, 177] width 55 height 22
click at [223, 195] on link "Willie Lee Barney" at bounding box center [237, 206] width 55 height 22
click at [227, 225] on link "Willie Lee Barney" at bounding box center [237, 236] width 55 height 22
click at [227, 254] on link "Willie Lee Barney" at bounding box center [237, 265] width 55 height 22
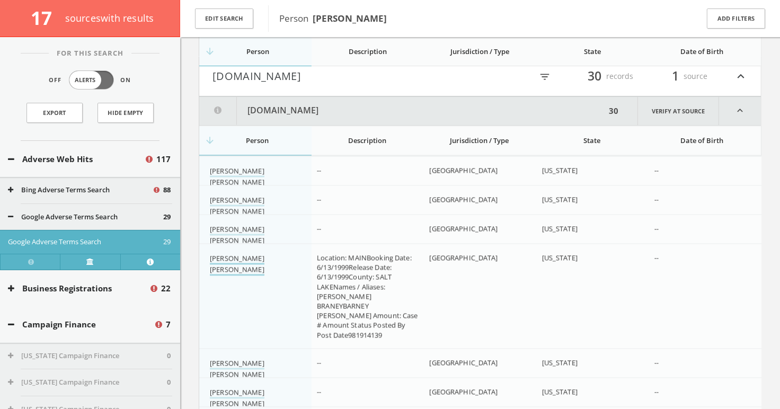
scroll to position [5377, 0]
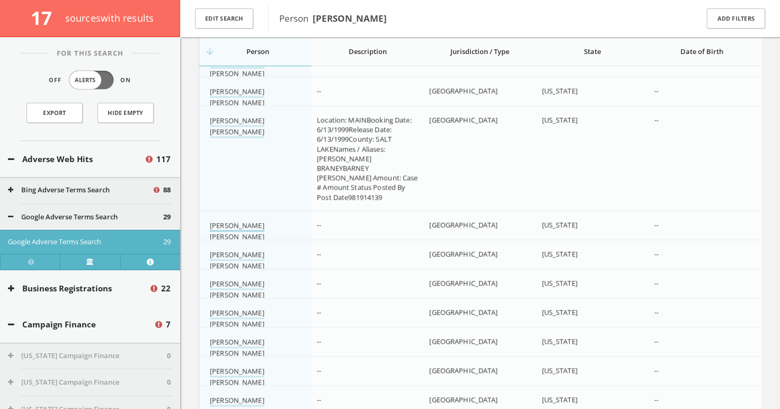
click at [236, 220] on link "Willie Lee Barney" at bounding box center [237, 231] width 55 height 22
click at [218, 115] on link "Willie Lee Barney" at bounding box center [237, 126] width 55 height 22
click at [215, 249] on link "Willie Lee Barney" at bounding box center [237, 260] width 55 height 22
click at [225, 279] on link "Willie Lee Barney" at bounding box center [237, 290] width 55 height 22
click at [225, 305] on td "Willie Lee Barney" at bounding box center [255, 318] width 112 height 40
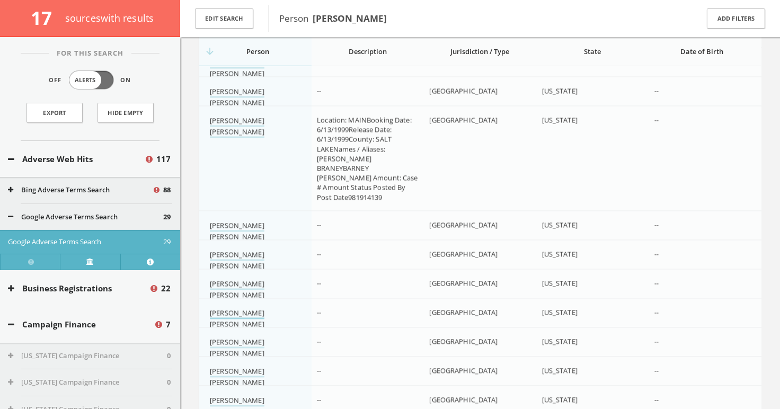
click at [219, 308] on link "Willie Lee Barney" at bounding box center [237, 319] width 55 height 22
click at [219, 337] on link "Willie Lee Barney" at bounding box center [237, 348] width 55 height 22
click at [220, 366] on link "Willie Lee Barney" at bounding box center [237, 377] width 55 height 22
click at [253, 395] on link "Willie Lee Barney" at bounding box center [237, 406] width 55 height 22
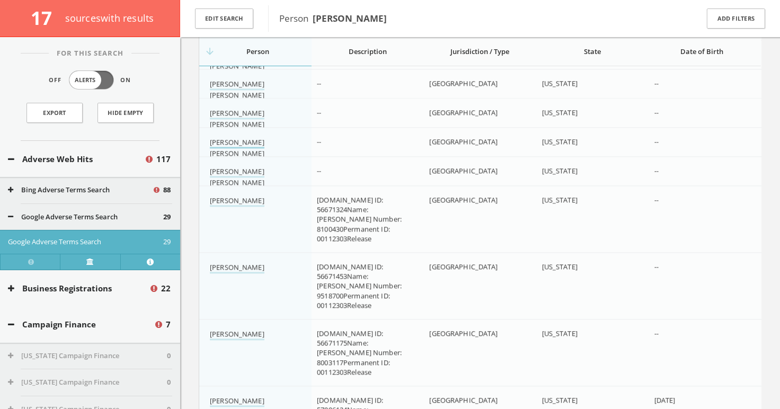
scroll to position [5659, 0]
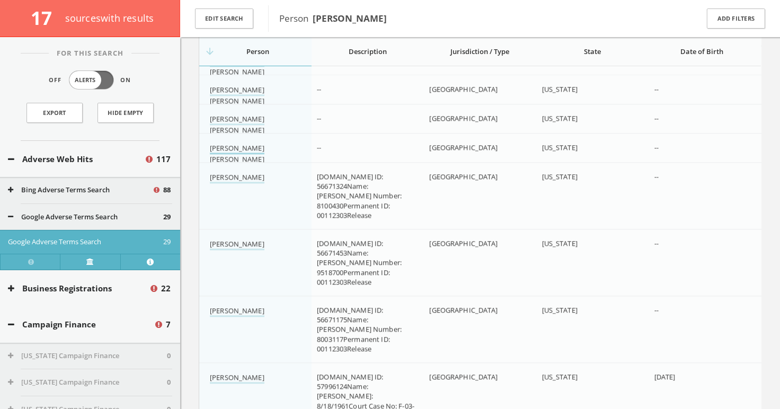
click at [230, 143] on link "Willie Lee Barney" at bounding box center [237, 154] width 55 height 22
click at [240, 172] on link "Willie James Barney" at bounding box center [237, 177] width 55 height 11
click at [233, 239] on link "Willie James Barney" at bounding box center [237, 244] width 55 height 11
click at [229, 306] on link "Willie James Barney" at bounding box center [237, 311] width 55 height 11
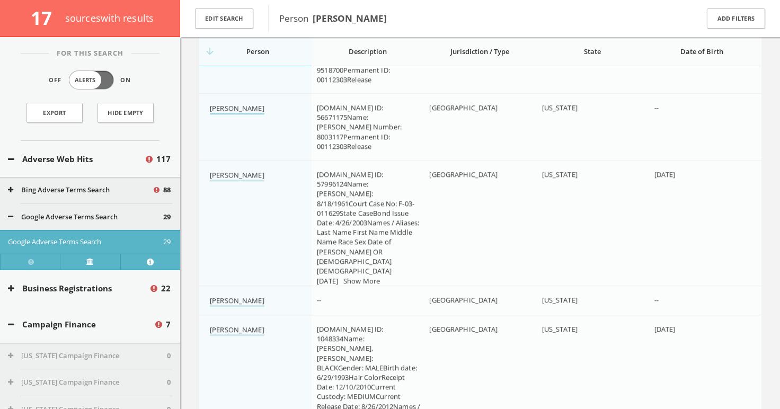
scroll to position [5863, 0]
click at [230, 168] on link "Willie Barney Jr." at bounding box center [237, 173] width 55 height 11
click at [217, 294] on link "Willie Barney" at bounding box center [237, 299] width 55 height 11
click at [218, 323] on link "Willie Barney" at bounding box center [237, 328] width 55 height 11
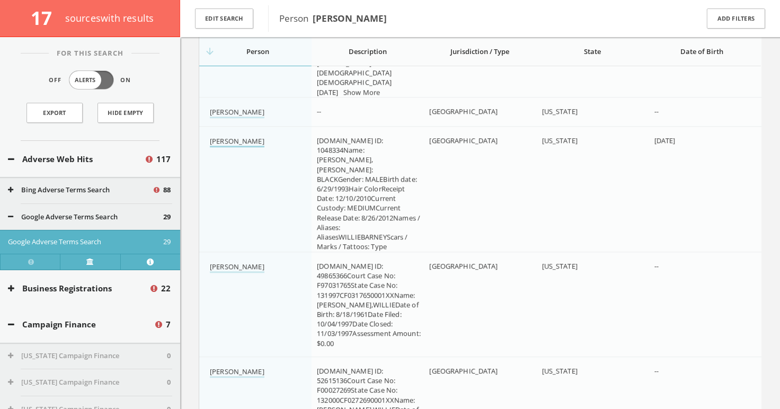
scroll to position [6054, 0]
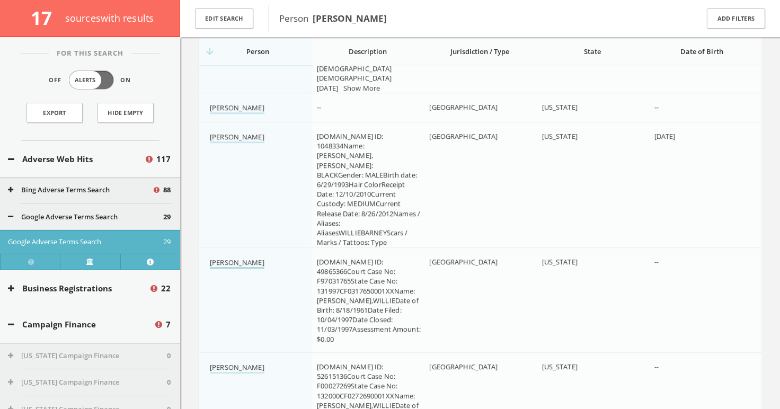
click at [235, 257] on link "Willie Barney" at bounding box center [237, 262] width 55 height 11
click at [225, 362] on link "Willie Barney" at bounding box center [237, 367] width 55 height 11
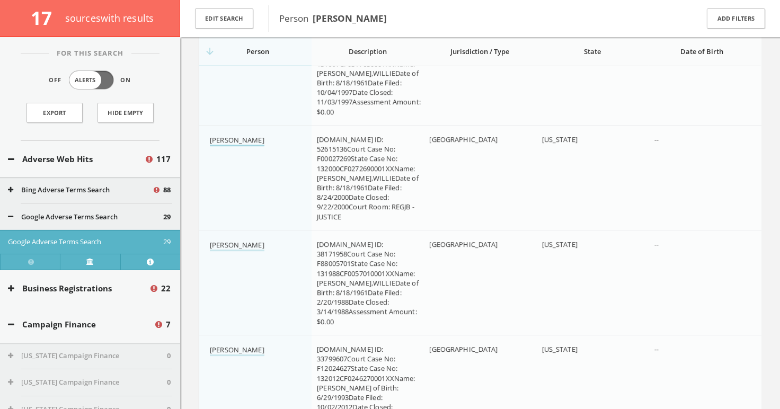
scroll to position [6282, 0]
click at [240, 239] on link "Willie Barney" at bounding box center [237, 244] width 55 height 11
click at [215, 344] on link "Willie Barney" at bounding box center [237, 349] width 55 height 11
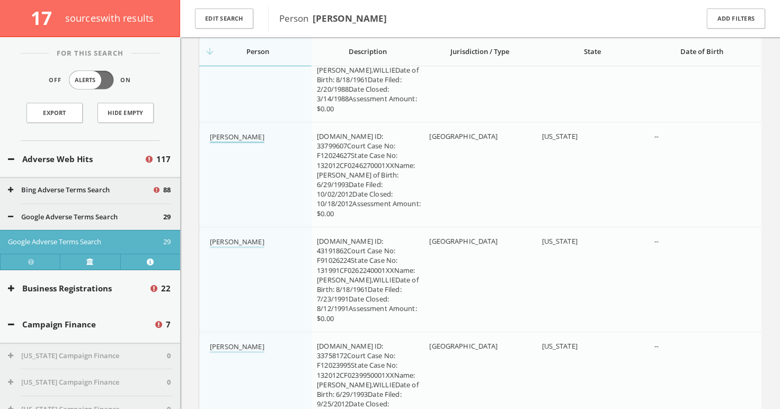
scroll to position [6558, 0]
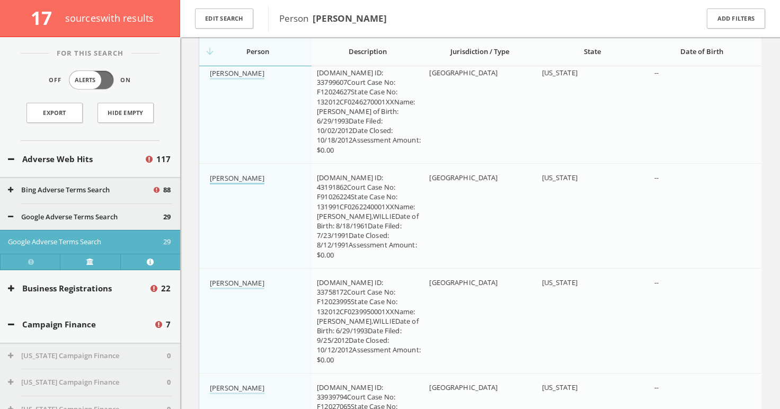
click at [242, 173] on link "Willie Barney" at bounding box center [237, 178] width 55 height 11
click at [234, 278] on link "Willie Barney" at bounding box center [237, 283] width 55 height 11
click at [225, 383] on link "Willie Barney" at bounding box center [237, 388] width 55 height 11
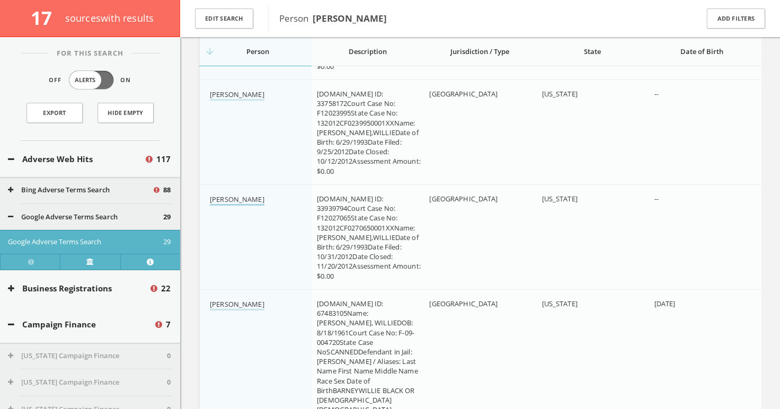
scroll to position [6750, 0]
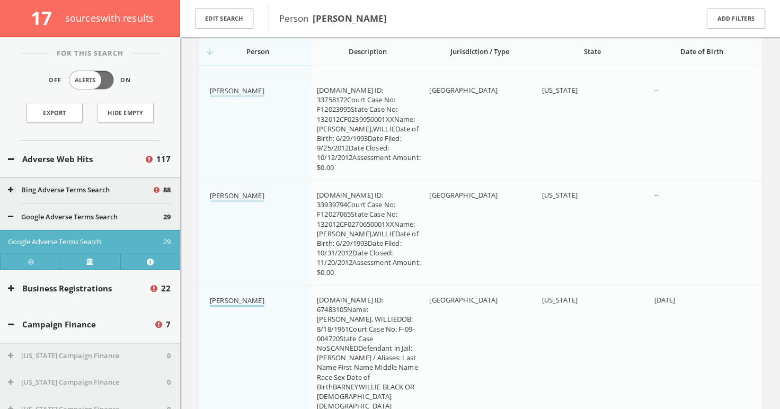
click at [225, 296] on link "Willie Barney" at bounding box center [237, 301] width 55 height 11
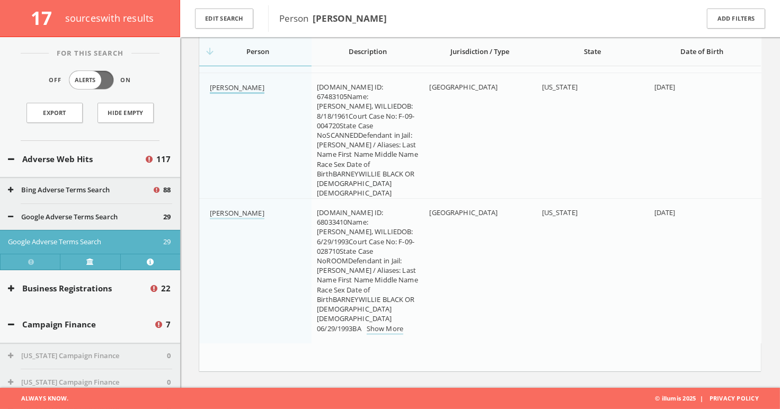
scroll to position [6629, 0]
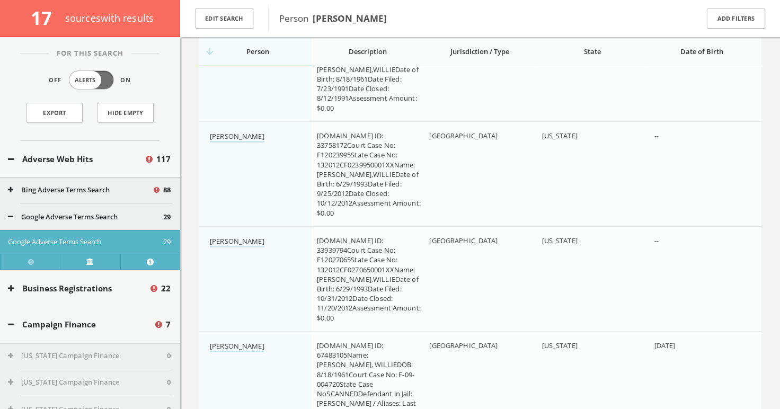
click at [238, 226] on td "Willie Barney" at bounding box center [255, 278] width 112 height 105
click at [240, 236] on link "Willie Barney" at bounding box center [237, 241] width 55 height 11
click at [240, 131] on link "Willie Barney" at bounding box center [237, 136] width 55 height 11
click at [228, 341] on link "Willie Barney" at bounding box center [237, 346] width 55 height 11
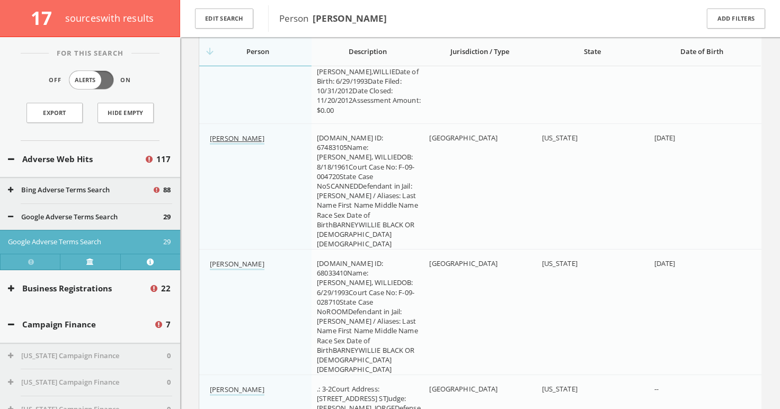
scroll to position [6917, 0]
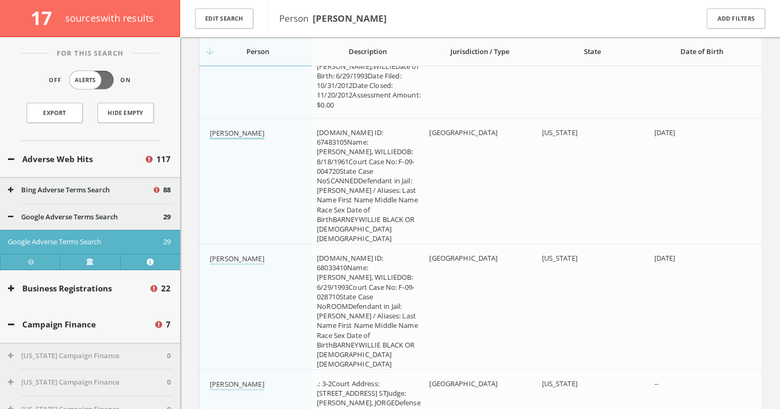
click at [233, 128] on link "Willie Barney" at bounding box center [237, 133] width 55 height 11
click at [218, 254] on link "Willie Barney" at bounding box center [237, 259] width 55 height 11
click at [215, 379] on link "Willie Barney" at bounding box center [237, 384] width 55 height 11
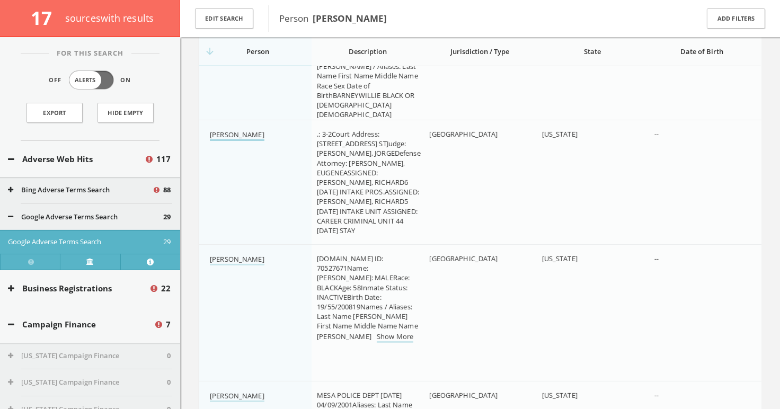
scroll to position [7169, 0]
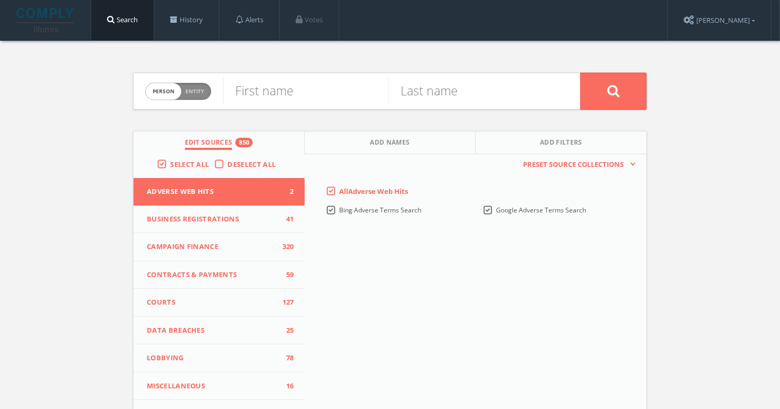
click at [170, 91] on span "person" at bounding box center [163, 91] width 35 height 16
checkbox input "true"
click at [292, 91] on input "text" at bounding box center [401, 91] width 357 height 28
paste input "[PERSON_NAME] legacy center"
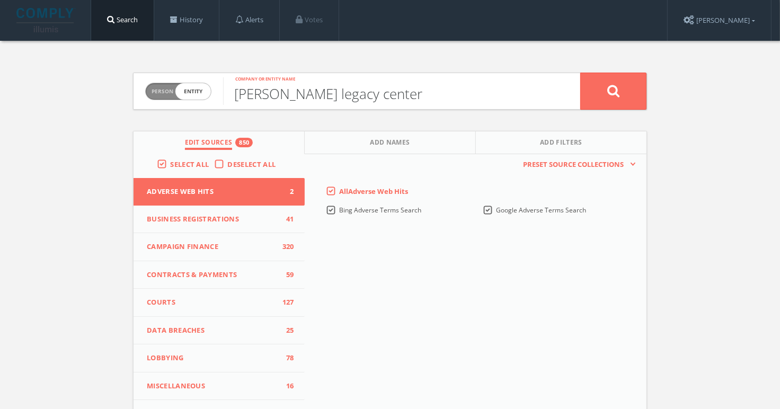
type input "[PERSON_NAME] legacy center"
click at [580, 73] on button at bounding box center [613, 91] width 66 height 37
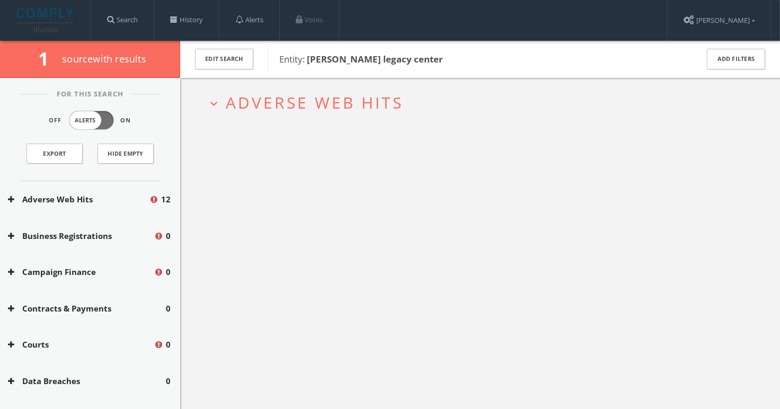
click at [142, 195] on button "Adverse Web Hits" at bounding box center [78, 199] width 141 height 12
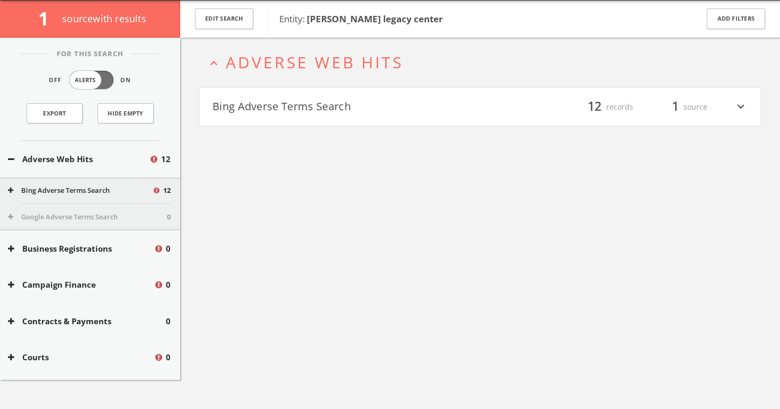
click at [348, 105] on button "Bing Adverse Terms Search" at bounding box center [345, 107] width 267 height 18
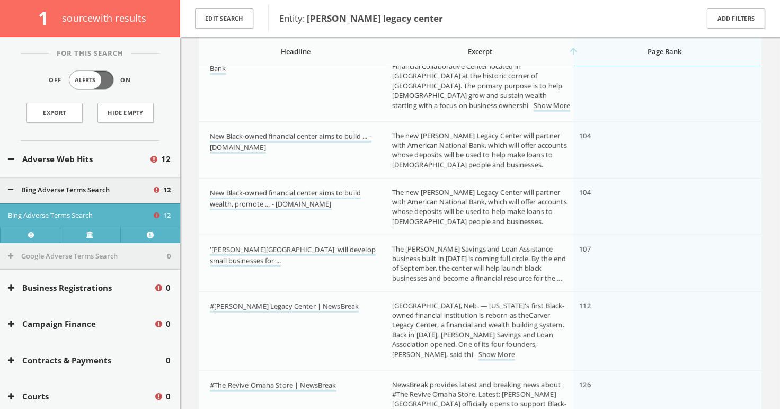
scroll to position [594, 0]
